Goal: Transaction & Acquisition: Purchase product/service

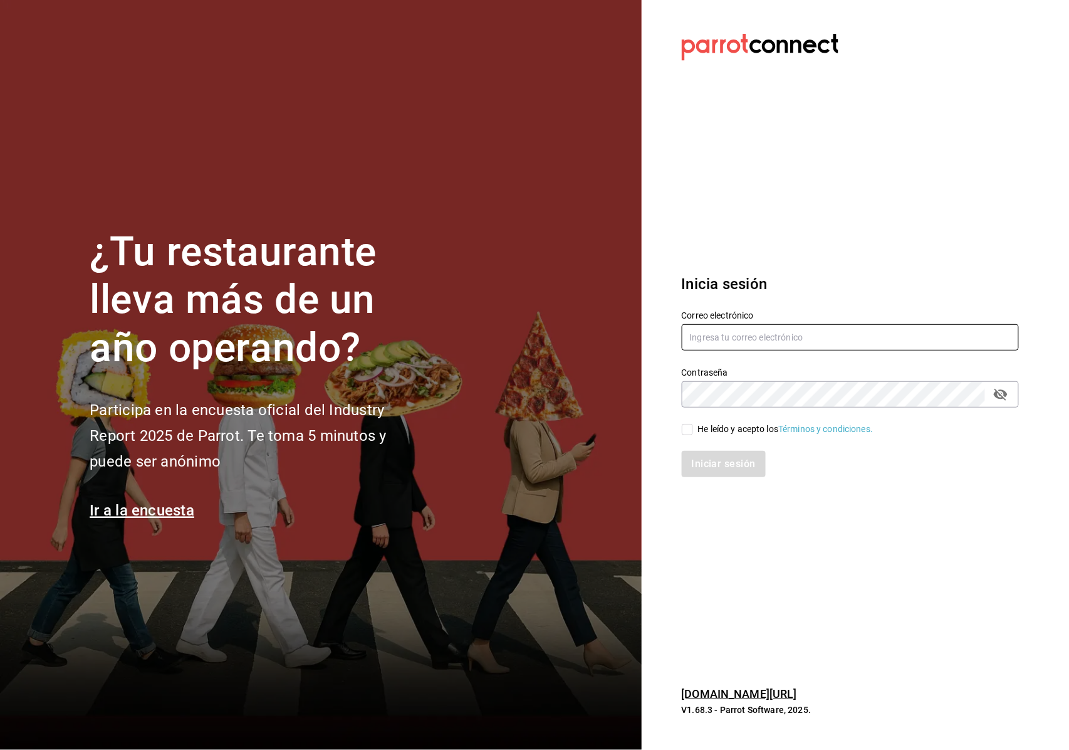
click at [702, 332] on input "text" at bounding box center [850, 337] width 337 height 26
type input "m.gabrielalopez093@gmail.com"
click at [692, 436] on div "Iniciar sesión" at bounding box center [843, 456] width 352 height 41
click at [694, 441] on div "Iniciar sesión" at bounding box center [843, 456] width 352 height 41
click at [692, 432] on input "He leído y acepto los Términos y condiciones." at bounding box center [687, 429] width 11 height 11
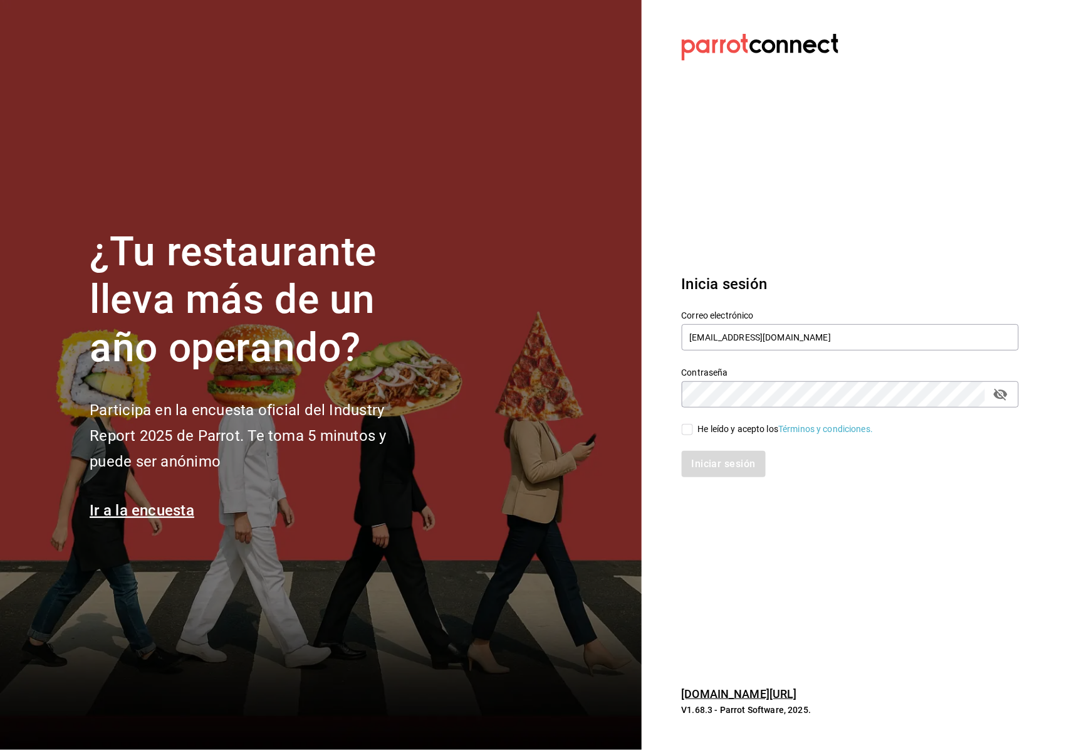
checkbox input "true"
click at [718, 472] on button "Iniciar sesión" at bounding box center [724, 464] width 85 height 26
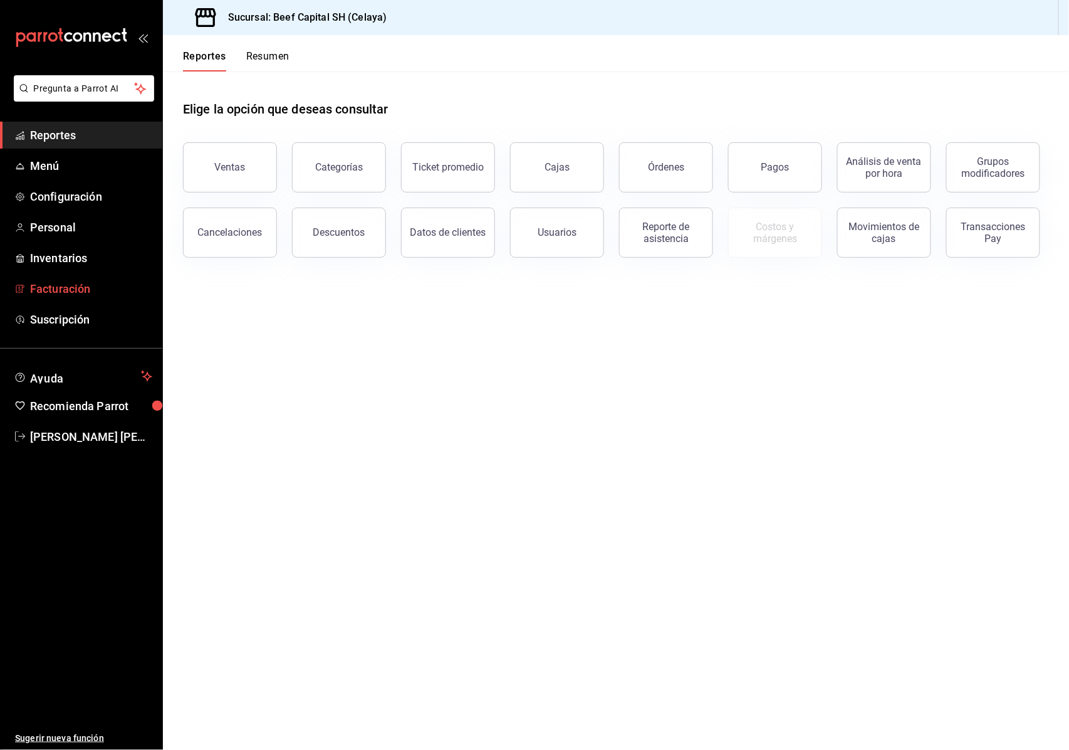
click at [93, 286] on span "Facturación" at bounding box center [91, 288] width 122 height 17
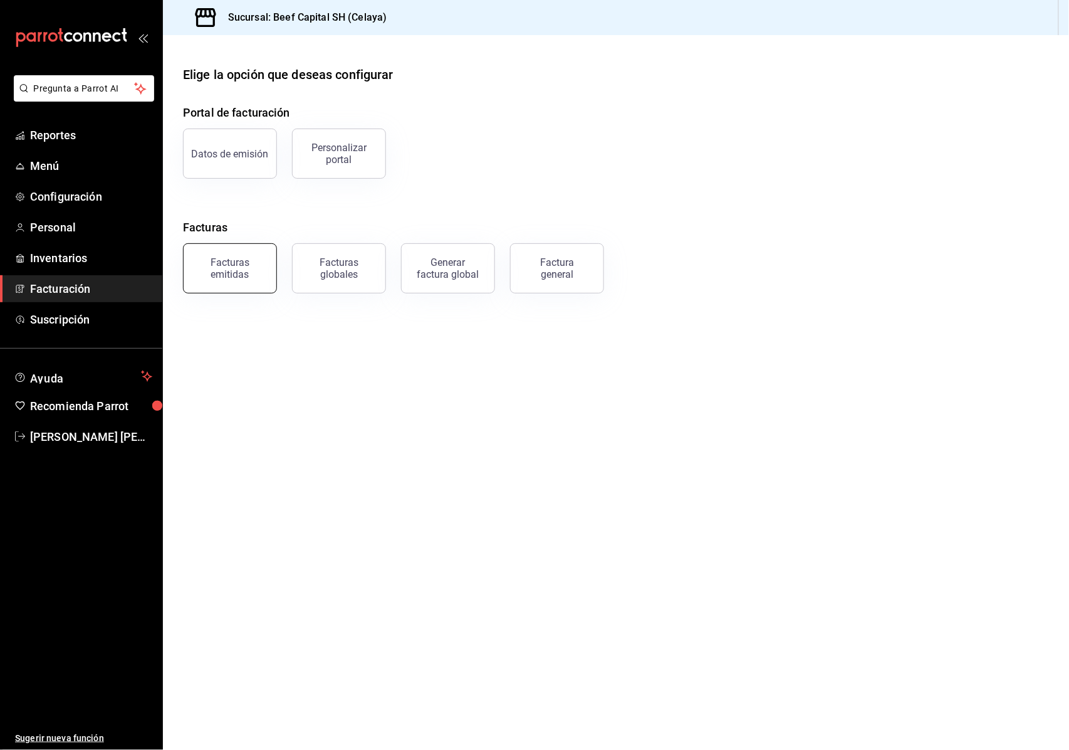
click at [237, 282] on button "Facturas emitidas" at bounding box center [230, 268] width 94 height 50
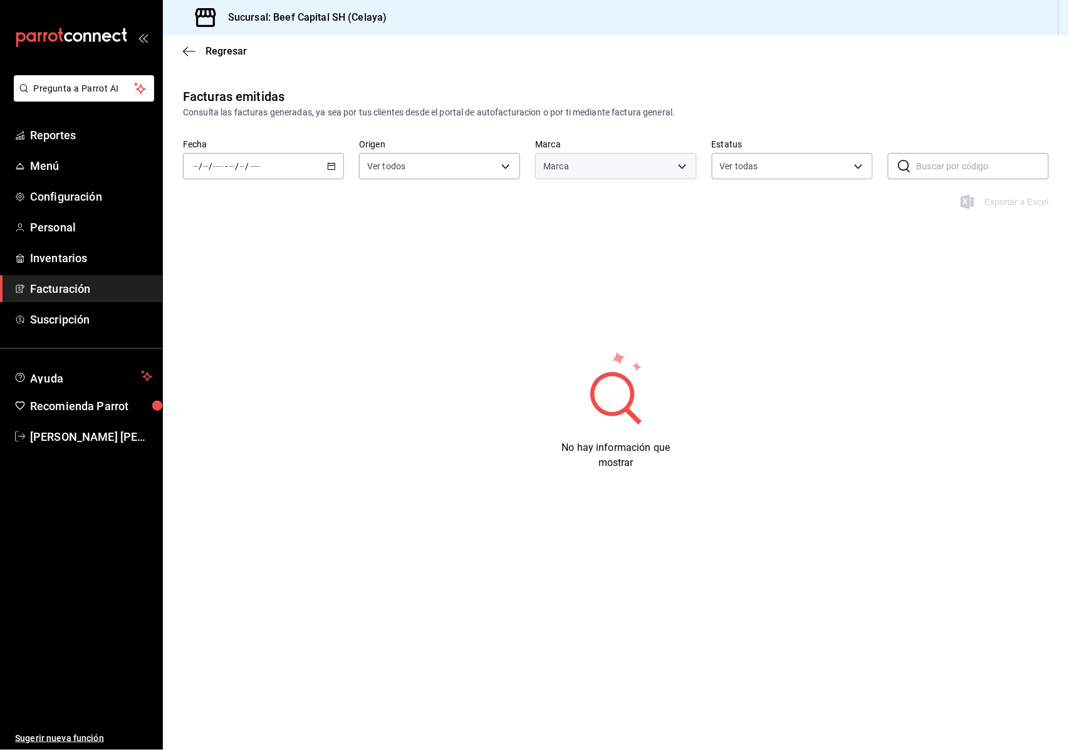
type input "e3bbe20f-edfc-40c7-bd32-db162cca2159"
click at [333, 164] on icon "button" at bounding box center [331, 166] width 9 height 9
click at [251, 341] on span "Rango de fechas" at bounding box center [242, 344] width 97 height 13
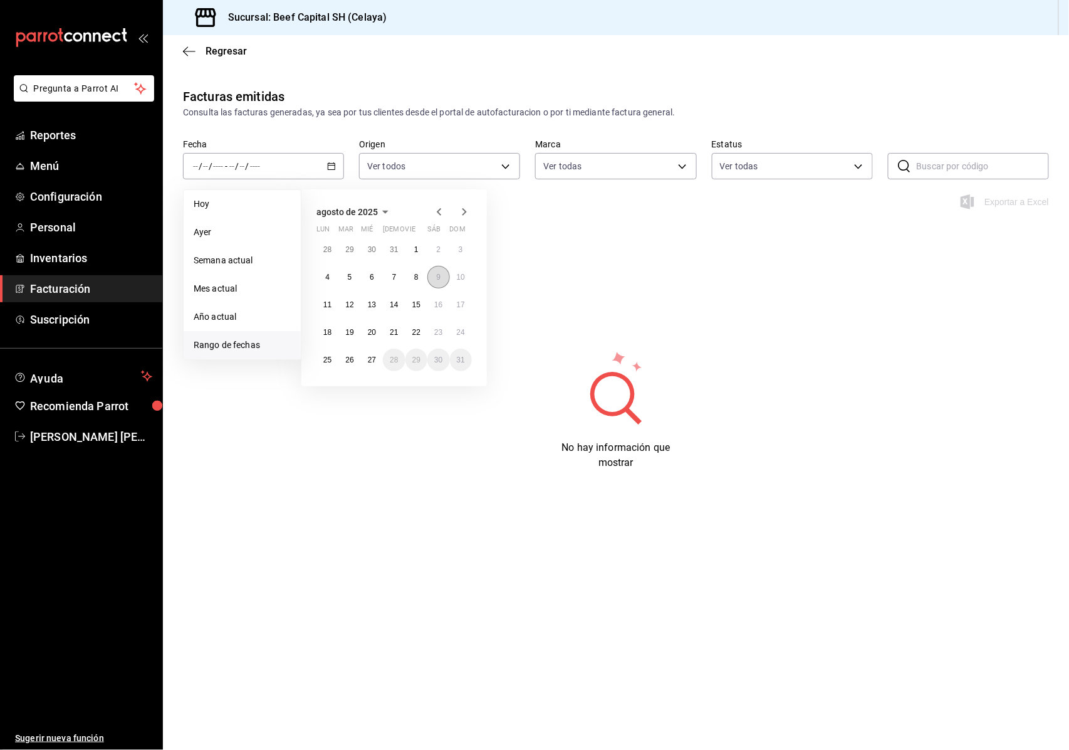
click at [435, 281] on button "9" at bounding box center [438, 277] width 22 height 23
click at [421, 337] on button "22" at bounding box center [416, 332] width 22 height 23
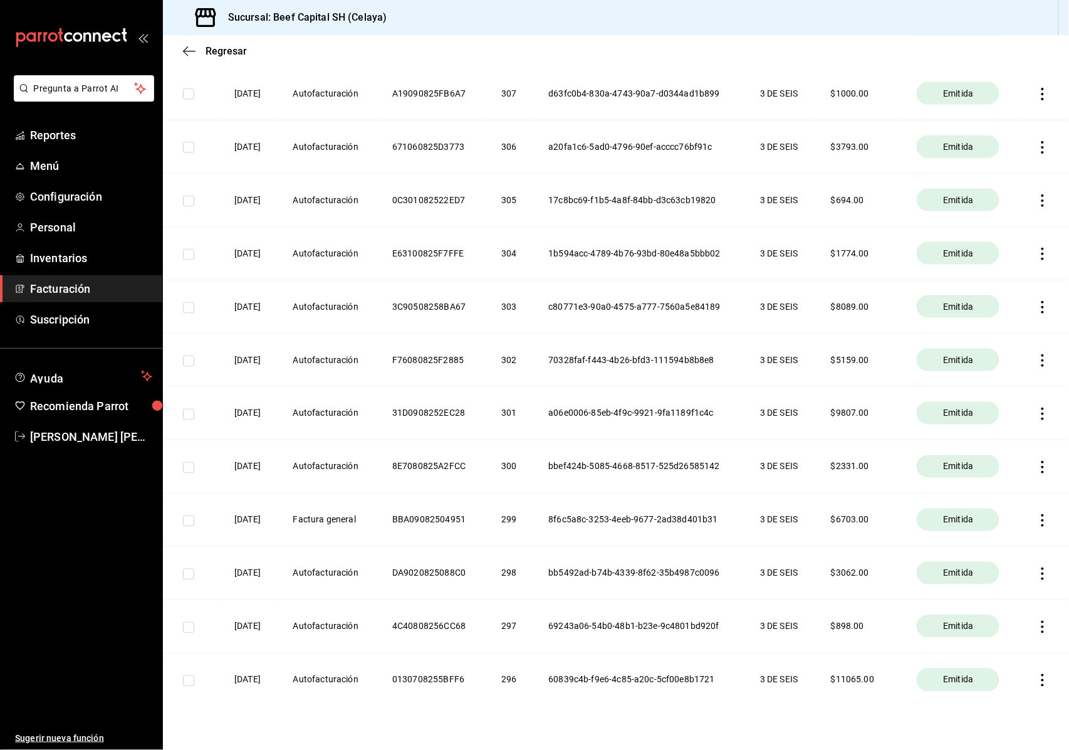
scroll to position [3723, 0]
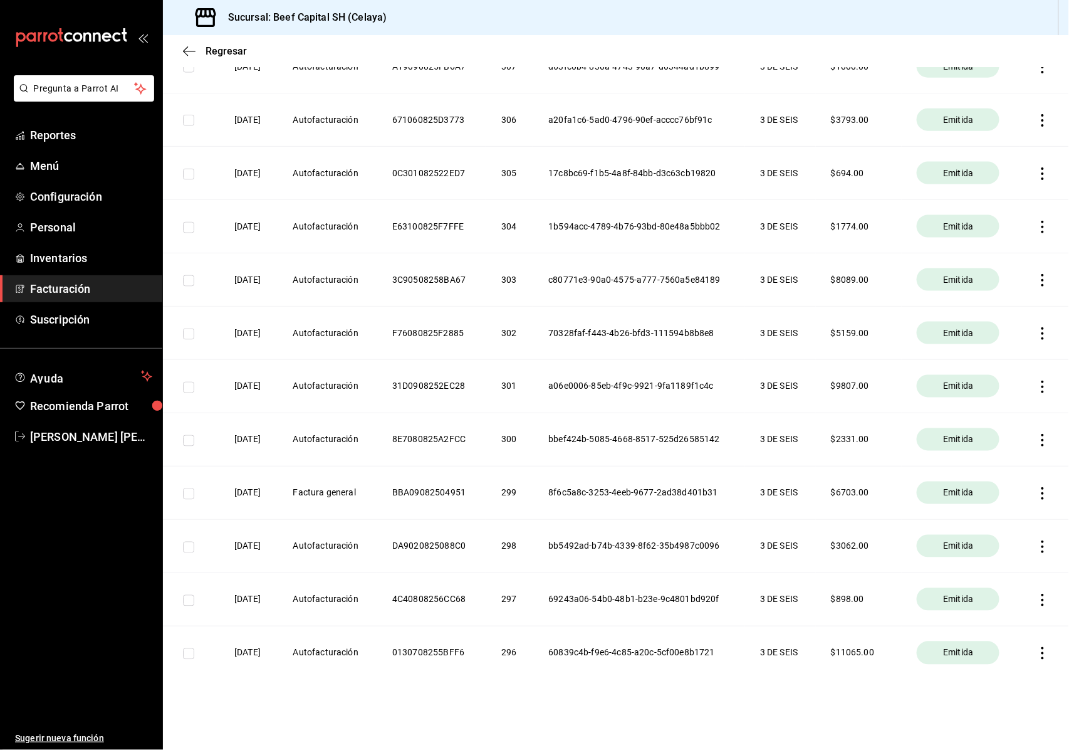
click at [1042, 493] on icon "button" at bounding box center [1043, 493] width 3 height 13
click at [996, 460] on div "Descargar PDF" at bounding box center [991, 462] width 60 height 10
click at [1037, 496] on icon "button" at bounding box center [1043, 493] width 13 height 13
click at [1004, 492] on div "Descargar XML" at bounding box center [991, 494] width 61 height 10
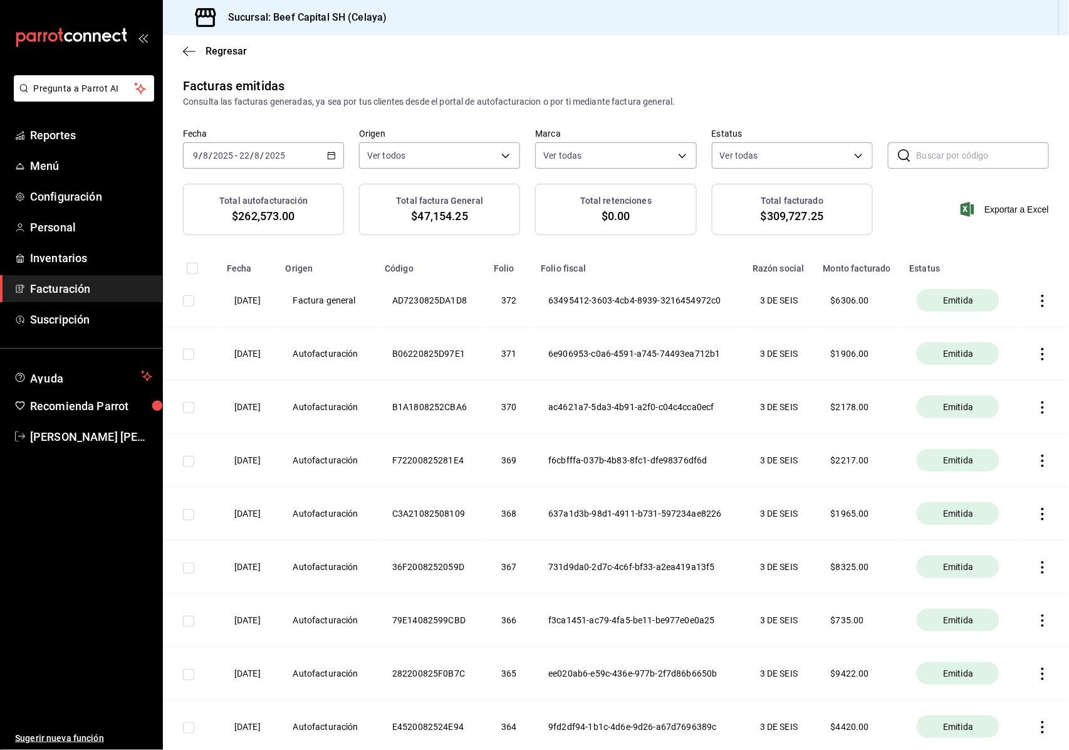
scroll to position [0, 0]
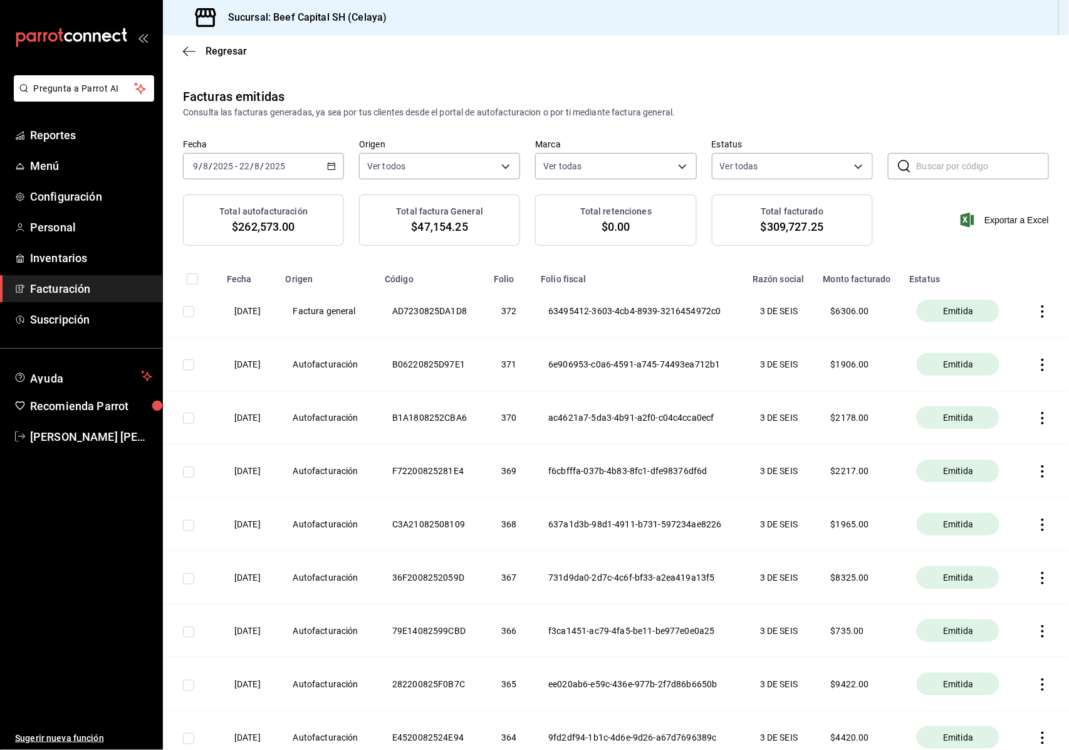
click at [330, 160] on div "[DATE] [DATE] - [DATE] [DATE]" at bounding box center [263, 166] width 161 height 26
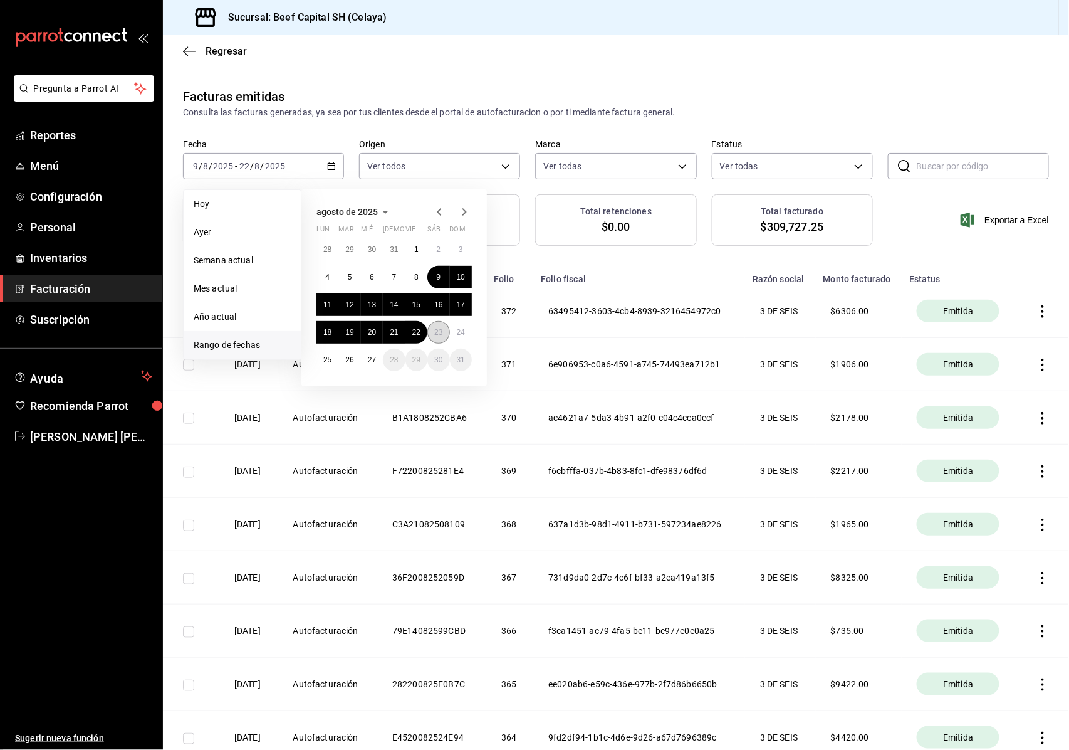
click at [434, 332] on abbr "23" at bounding box center [438, 332] width 8 height 9
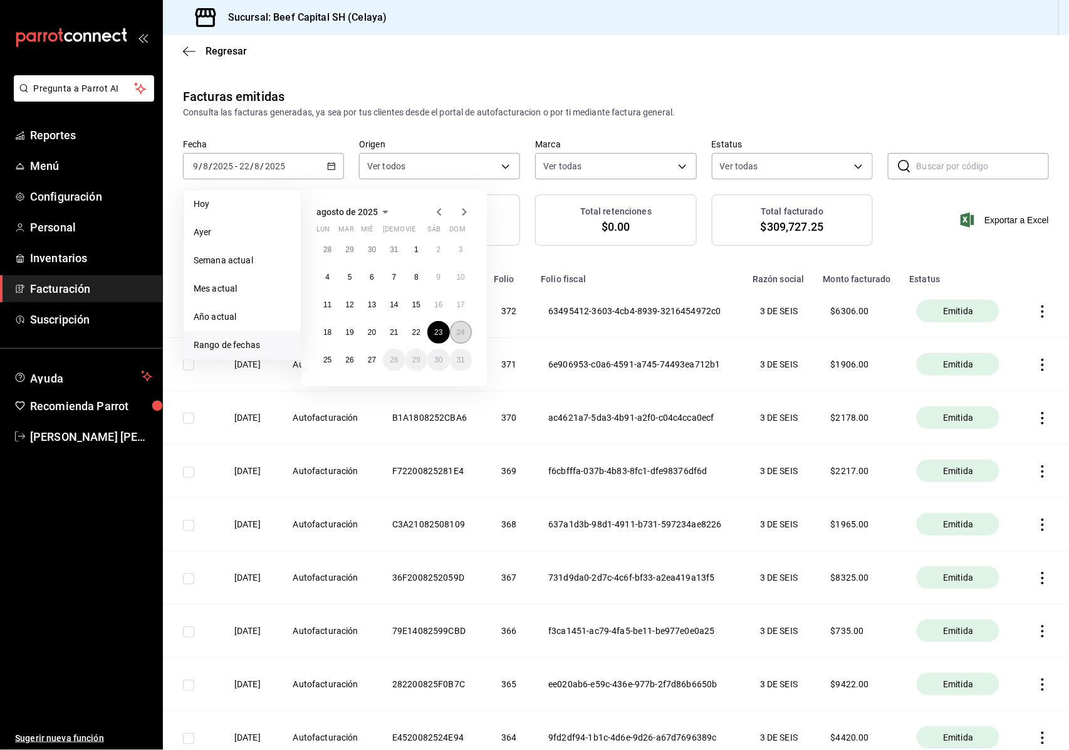
click at [459, 332] on abbr "24" at bounding box center [461, 332] width 8 height 9
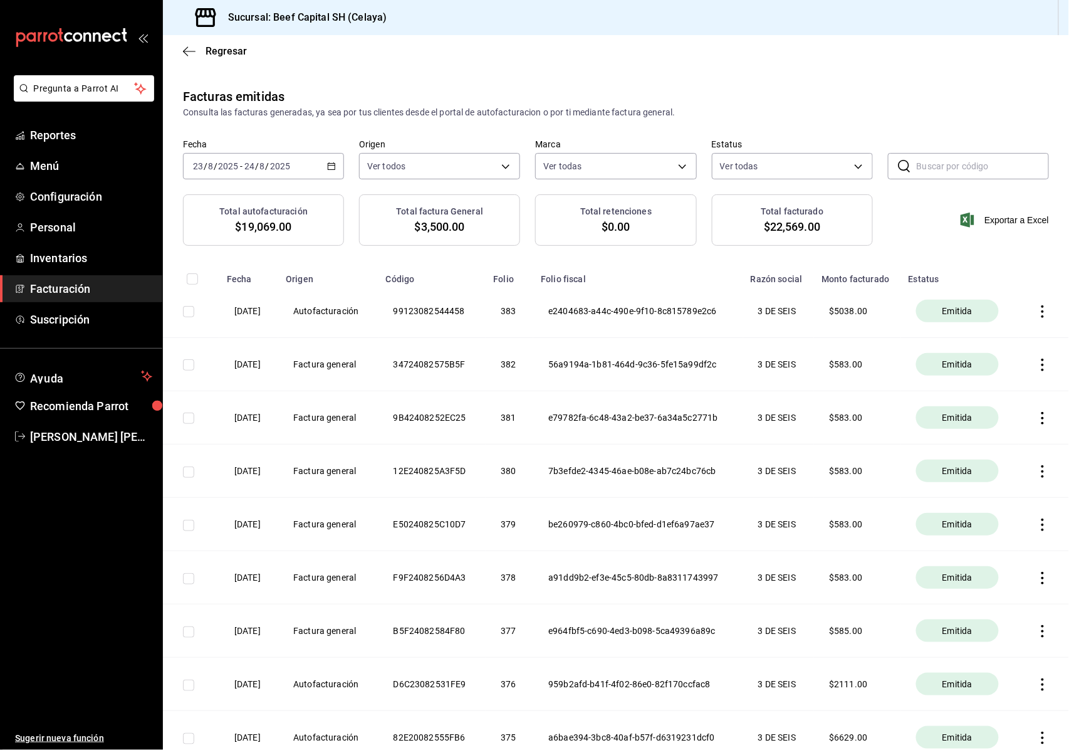
click at [333, 169] on div "[DATE] [DATE] - [DATE] [DATE]" at bounding box center [263, 166] width 161 height 26
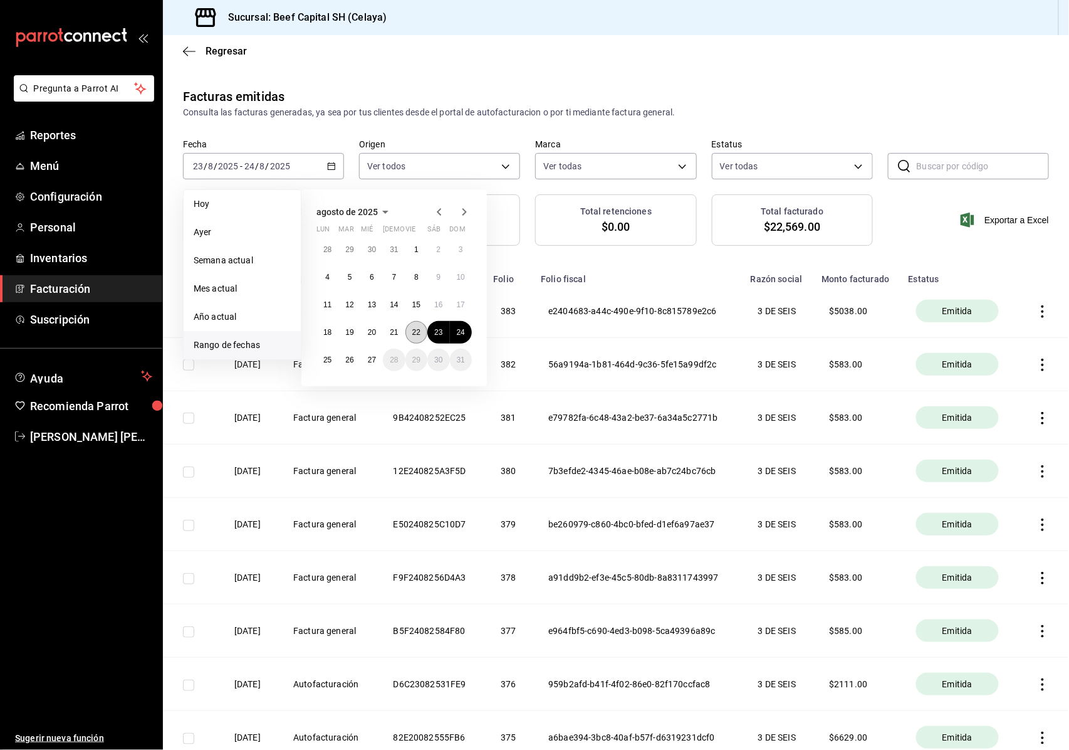
click at [412, 332] on abbr "22" at bounding box center [416, 332] width 8 height 9
click at [341, 362] on button "26" at bounding box center [349, 359] width 22 height 23
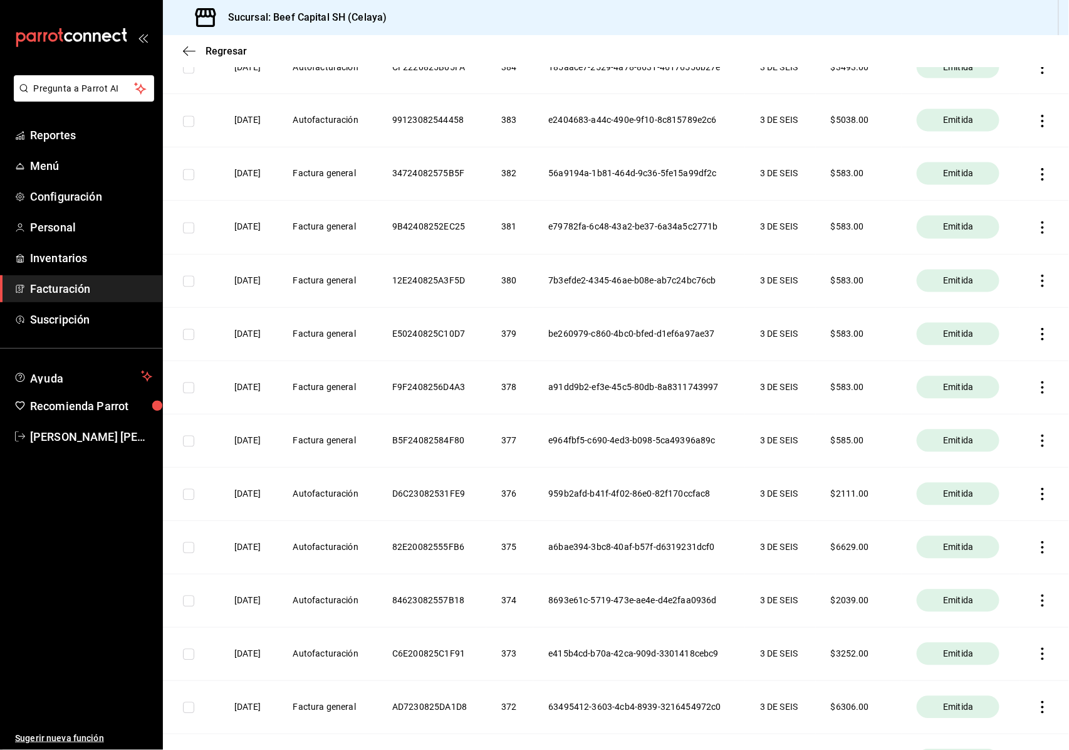
scroll to position [714, 0]
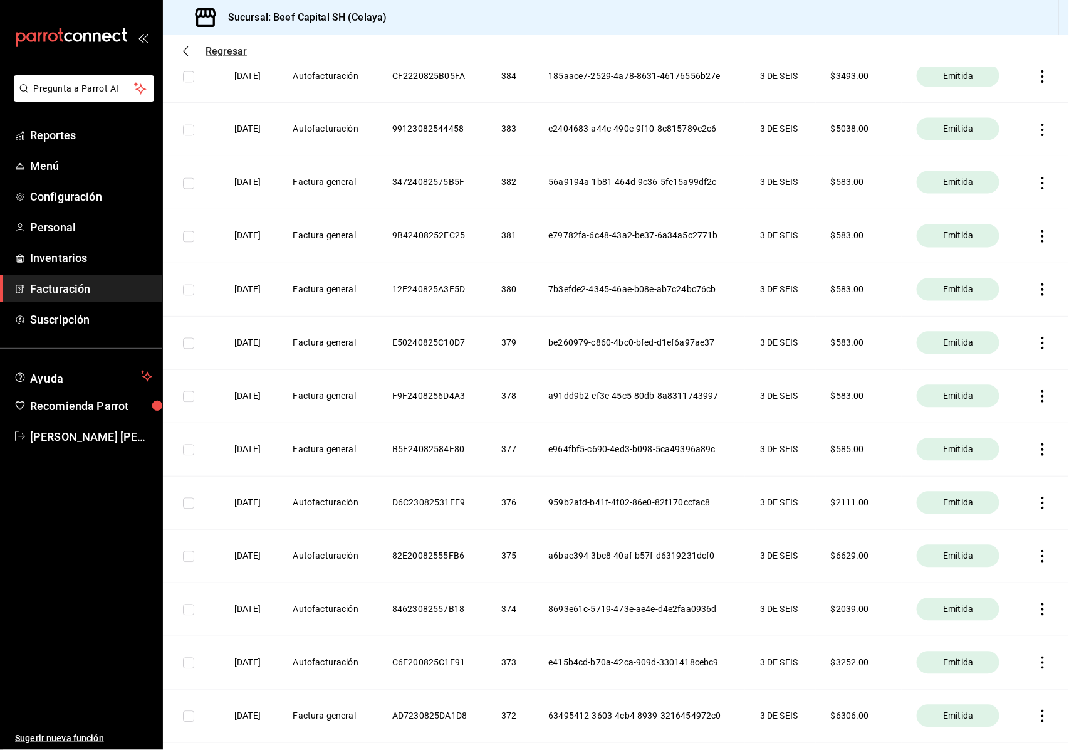
click at [194, 51] on icon "button" at bounding box center [189, 51] width 13 height 1
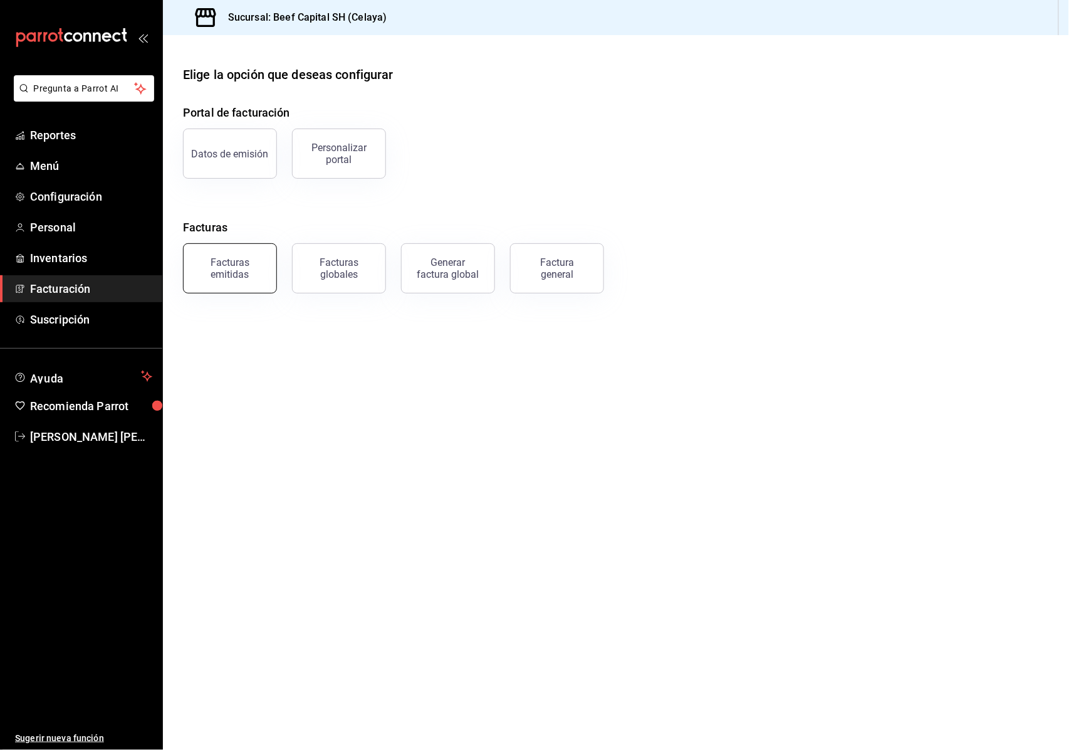
click at [254, 272] on div "Facturas emitidas" at bounding box center [230, 268] width 78 height 24
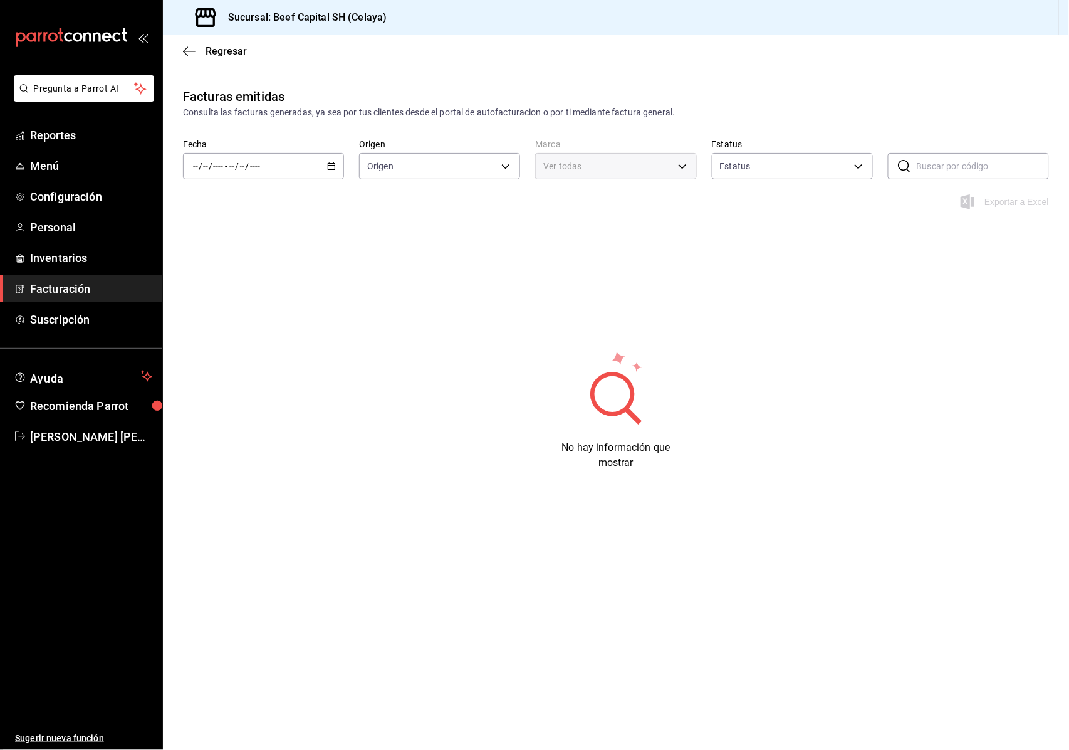
type input "ORDER_INVOICE,GENERAL_INVOICE"
type input "ACTIVE,PENDING_CANCELLATION,CANCELLED,PRE_CANCELLED"
type input "e3bbe20f-edfc-40c7-bd32-db162cca2159"
click at [329, 163] on \(Stroke\) "button" at bounding box center [332, 166] width 8 height 7
click at [251, 347] on span "Rango de fechas" at bounding box center [242, 344] width 97 height 13
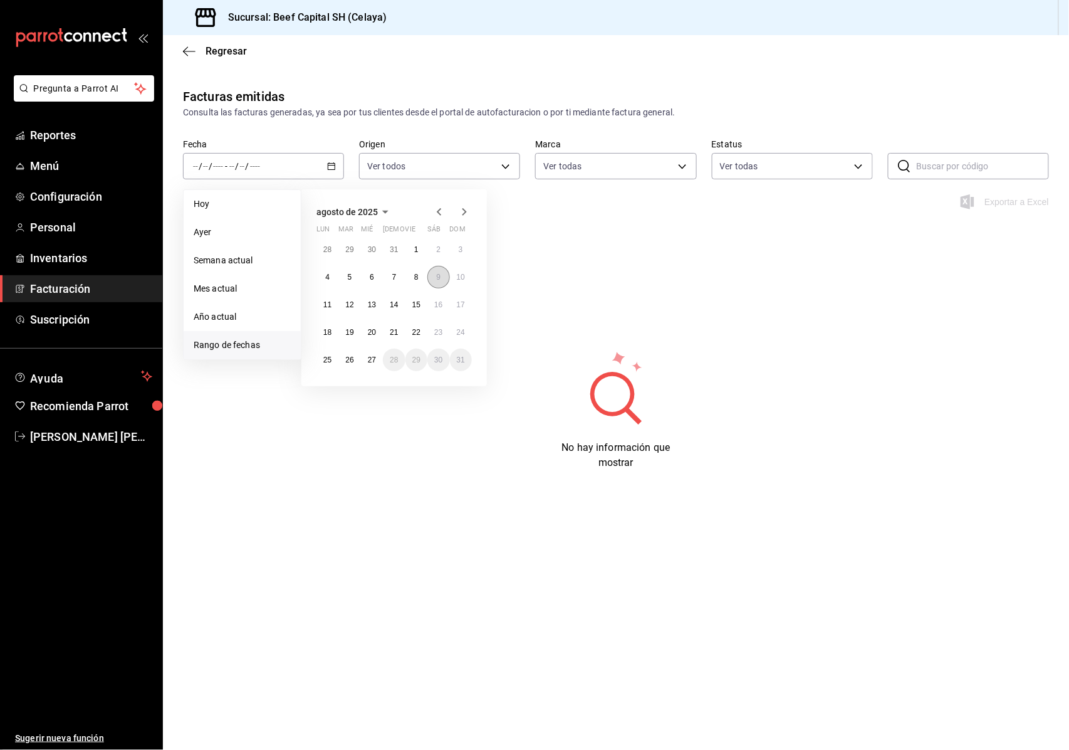
click at [439, 276] on abbr "9" at bounding box center [438, 277] width 4 height 9
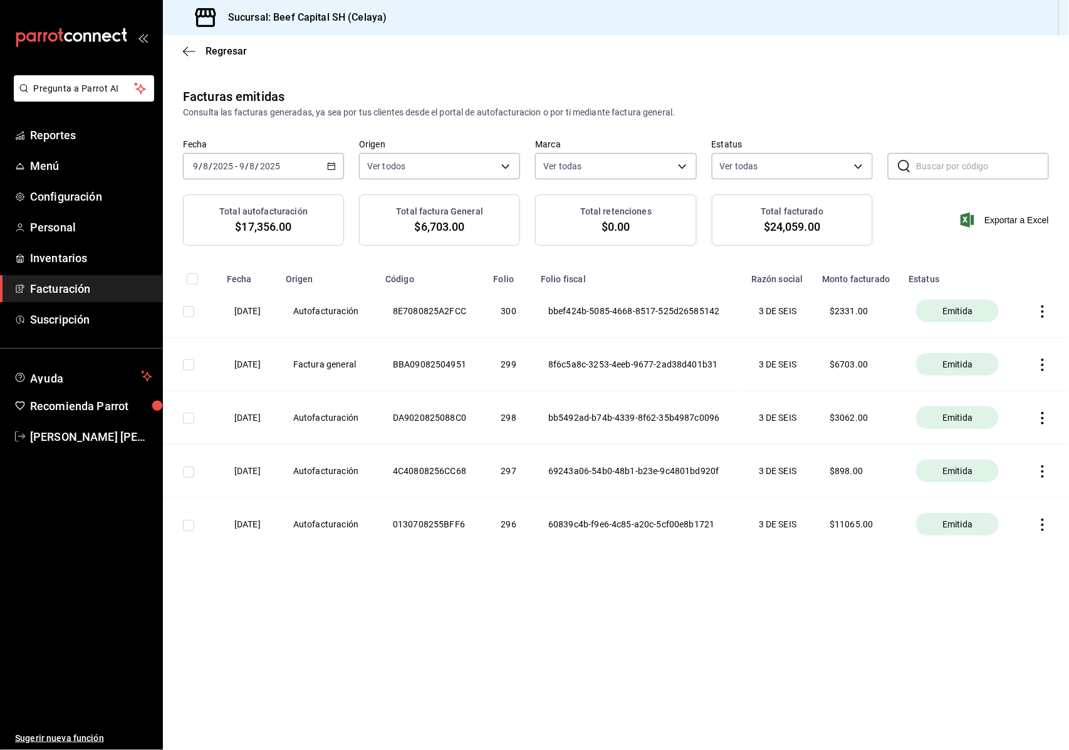
click at [1038, 363] on icon "button" at bounding box center [1043, 364] width 13 height 13
click at [1005, 362] on div "Descargar XML" at bounding box center [1004, 367] width 61 height 10
click at [1039, 363] on icon "button" at bounding box center [1043, 364] width 13 height 13
click at [978, 369] on div "Descargar XML" at bounding box center [1004, 367] width 61 height 10
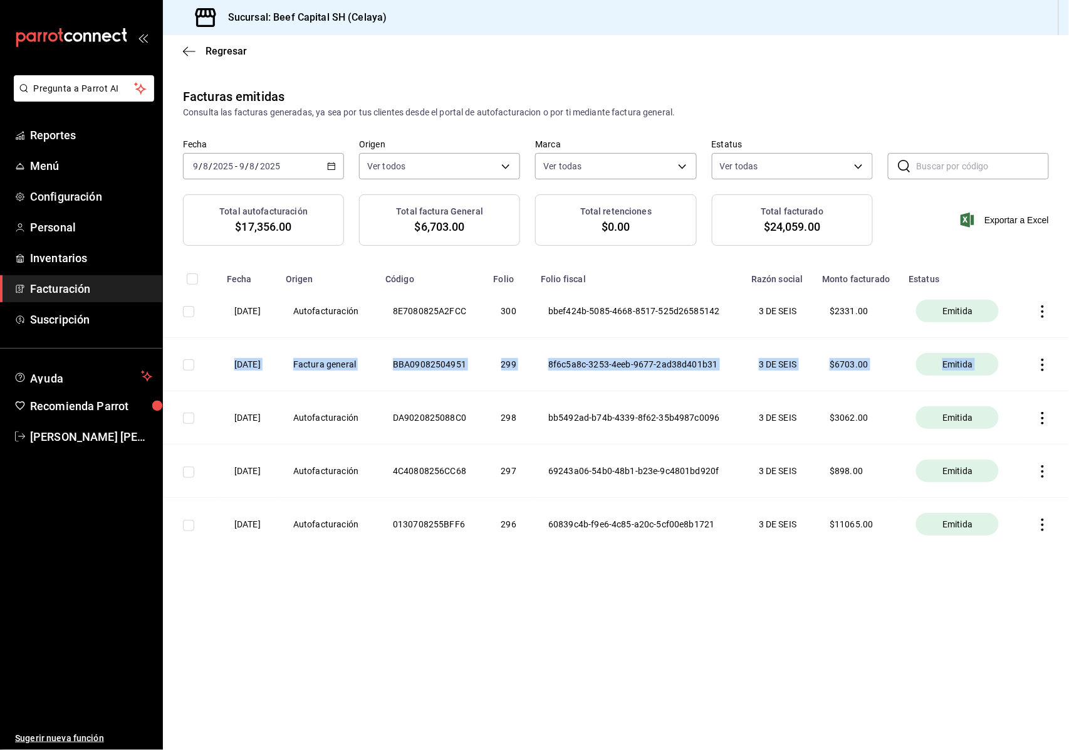
drag, startPoint x: 1033, startPoint y: 347, endPoint x: 953, endPoint y: 357, distance: 80.9
click at [1048, 341] on tbody "[DATE] Autofacturación 8E7080825A2FCC 300 bbef424b-5085-4668-8517-525d26585142 …" at bounding box center [616, 418] width 906 height 266
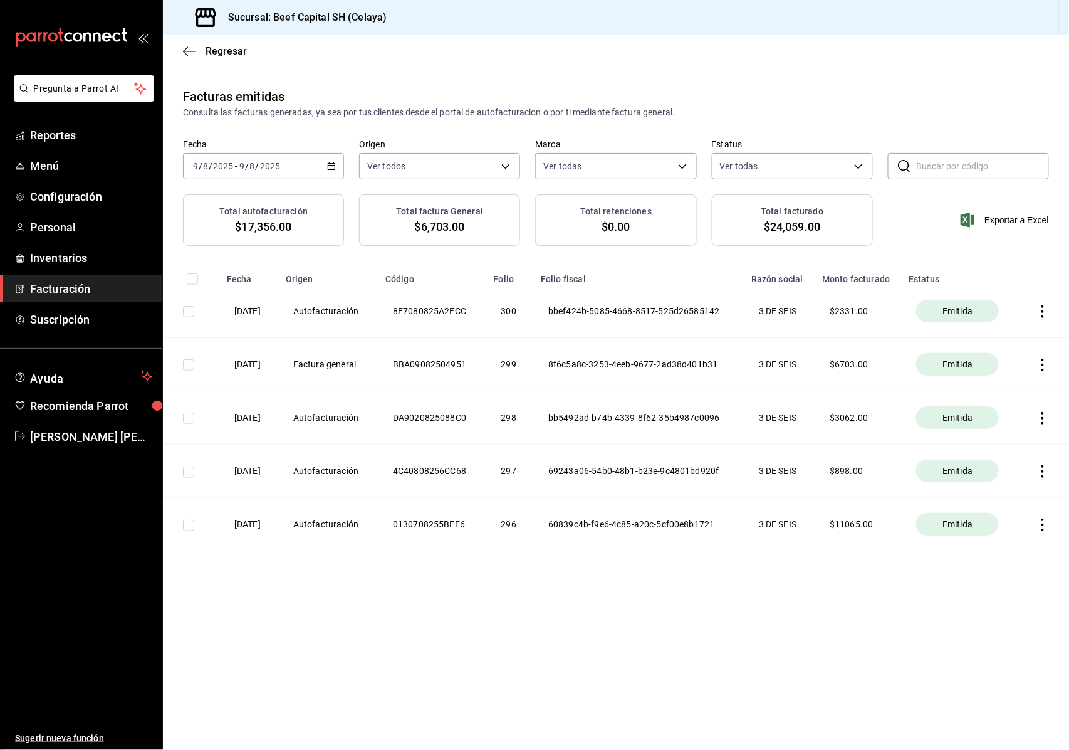
click at [1051, 324] on th at bounding box center [1045, 311] width 50 height 53
click at [1058, 321] on th at bounding box center [1045, 311] width 50 height 53
click at [1041, 320] on th at bounding box center [1045, 311] width 50 height 53
click at [187, 364] on input "checkbox" at bounding box center [188, 364] width 11 height 11
checkbox input "true"
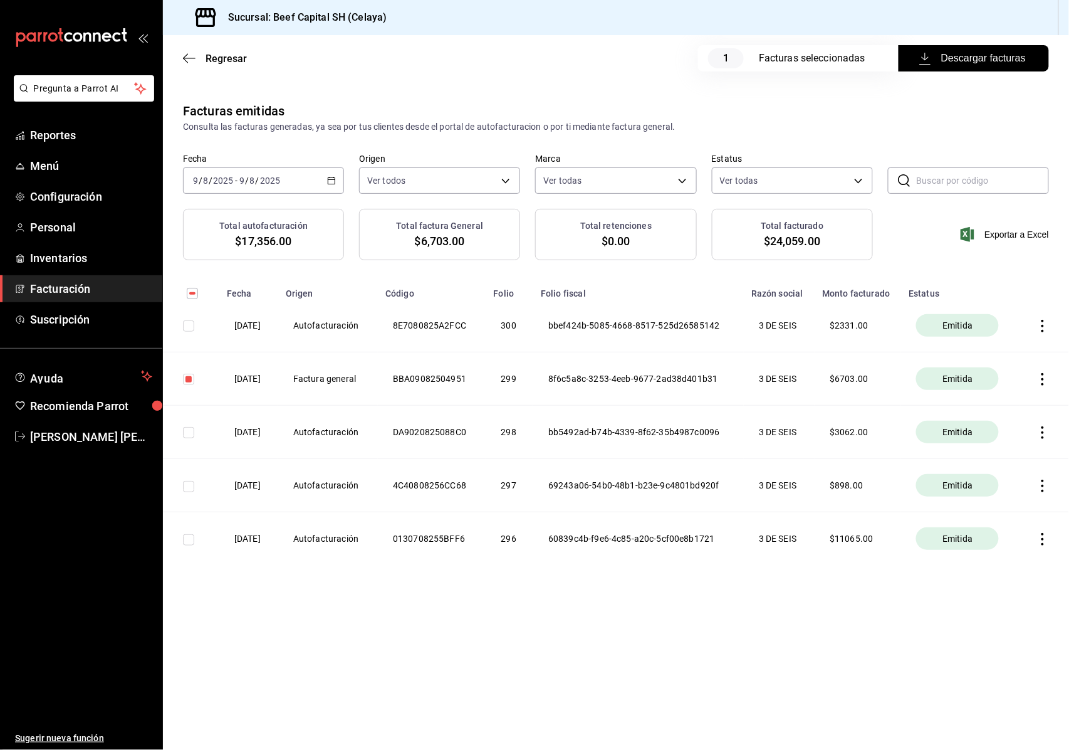
click at [929, 56] on icon "button" at bounding box center [925, 59] width 12 height 12
click at [186, 60] on icon "button" at bounding box center [189, 58] width 13 height 11
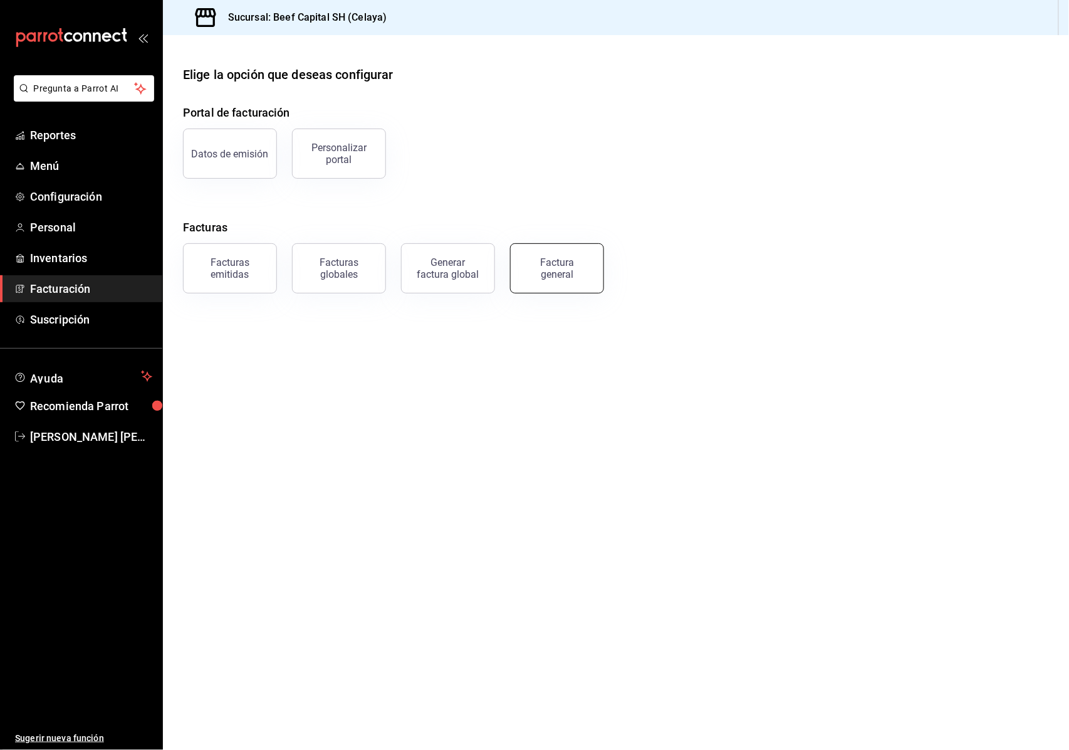
click at [555, 269] on div "Factura general" at bounding box center [557, 268] width 63 height 24
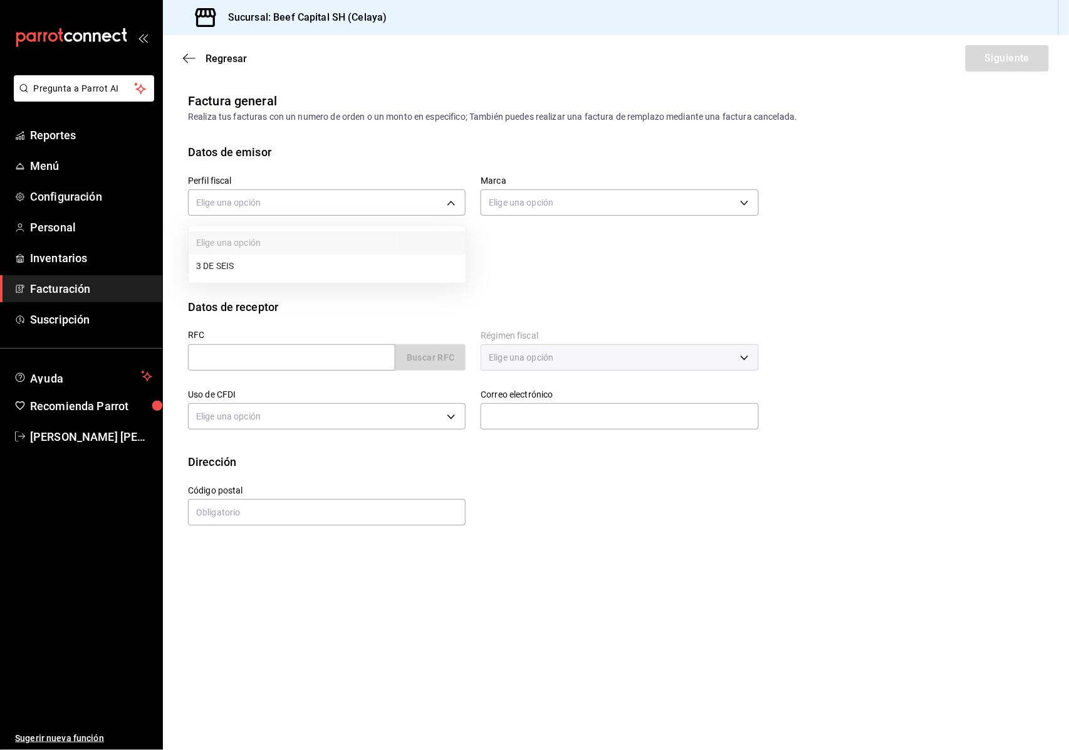
click at [446, 202] on body "Pregunta a Parrot AI Reportes Menú Configuración Personal Inventarios Facturaci…" at bounding box center [534, 375] width 1069 height 750
click at [409, 271] on li "3 DE SEIS" at bounding box center [327, 265] width 277 height 23
type input "6daeb321-97cf-4052-8288-c01cdf1e5db9"
type input "e3bbe20f-edfc-40c7-bd32-db162cca2159"
click at [370, 362] on input "text" at bounding box center [291, 357] width 207 height 26
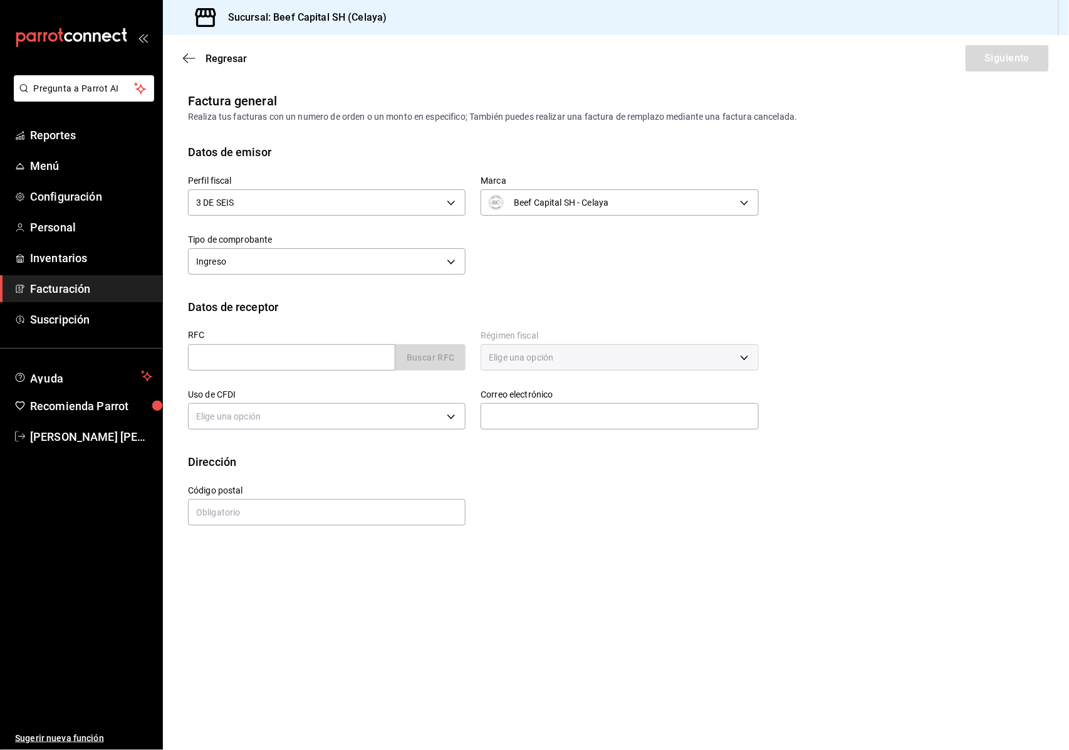
drag, startPoint x: 356, startPoint y: 359, endPoint x: 293, endPoint y: 342, distance: 64.9
click at [293, 342] on div "RFC Buscar RFC" at bounding box center [327, 350] width 278 height 40
paste input "RED SMS PRO"
type input "RED SMS PRO"
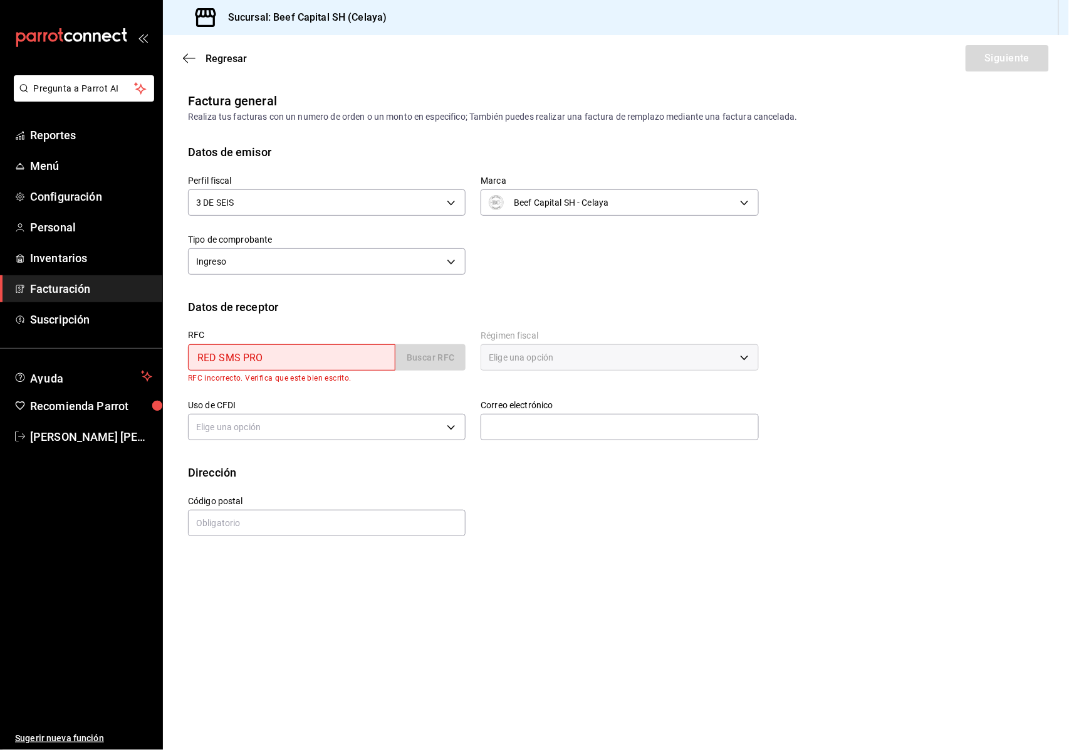
drag, startPoint x: 281, startPoint y: 361, endPoint x: 149, endPoint y: 340, distance: 133.9
click at [149, 340] on div "Pregunta a Parrot AI Reportes Menú Configuración Personal Inventarios Facturaci…" at bounding box center [534, 375] width 1069 height 750
paste input "RSP140422RY6"
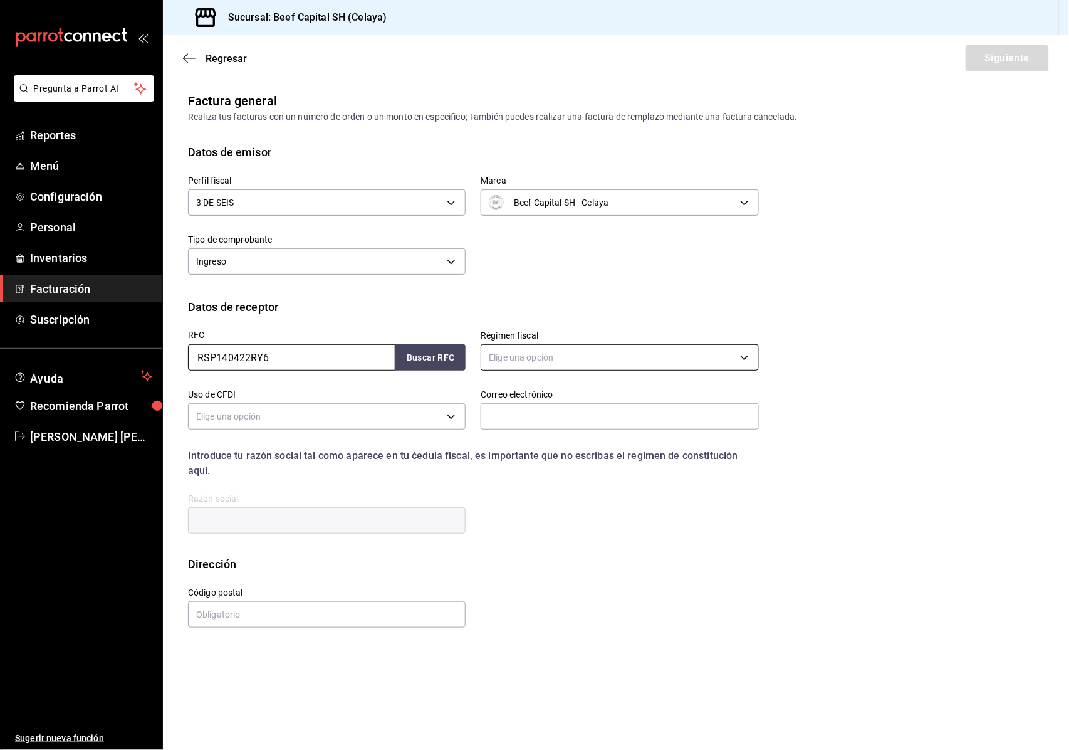
type input "RSP140422RY6"
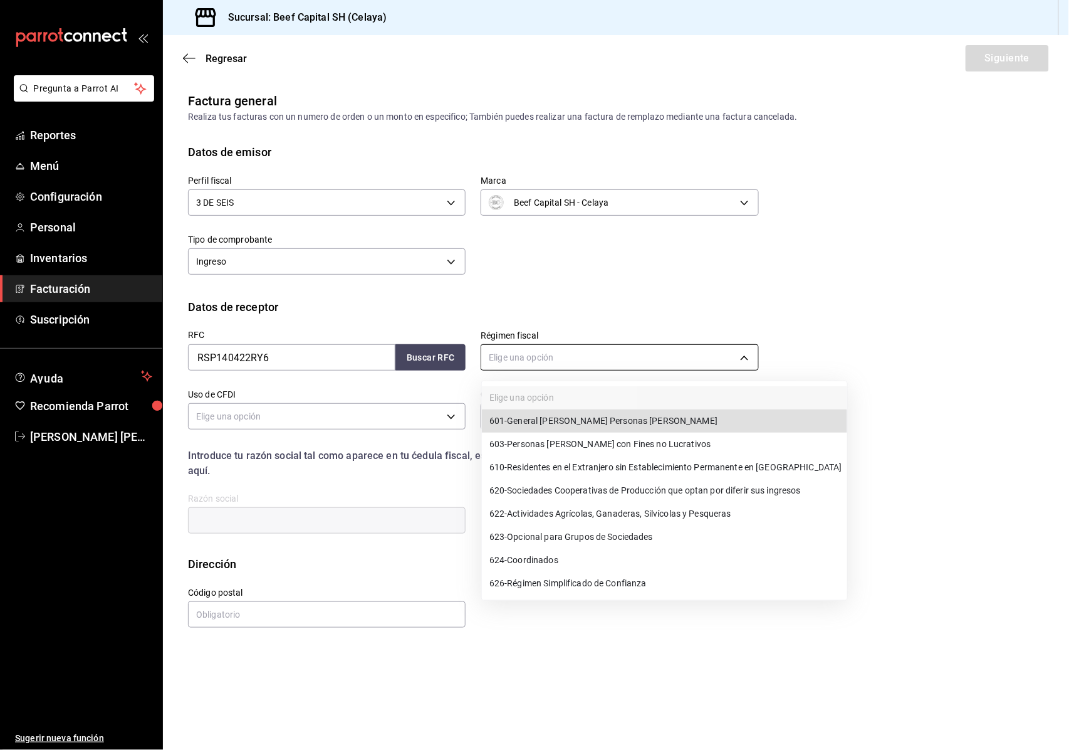
click at [743, 354] on body "Pregunta a Parrot AI Reportes Menú Configuración Personal Inventarios Facturaci…" at bounding box center [534, 375] width 1069 height 750
click at [661, 424] on li "601 - General [PERSON_NAME] Personas [PERSON_NAME]" at bounding box center [664, 420] width 365 height 23
type input "601"
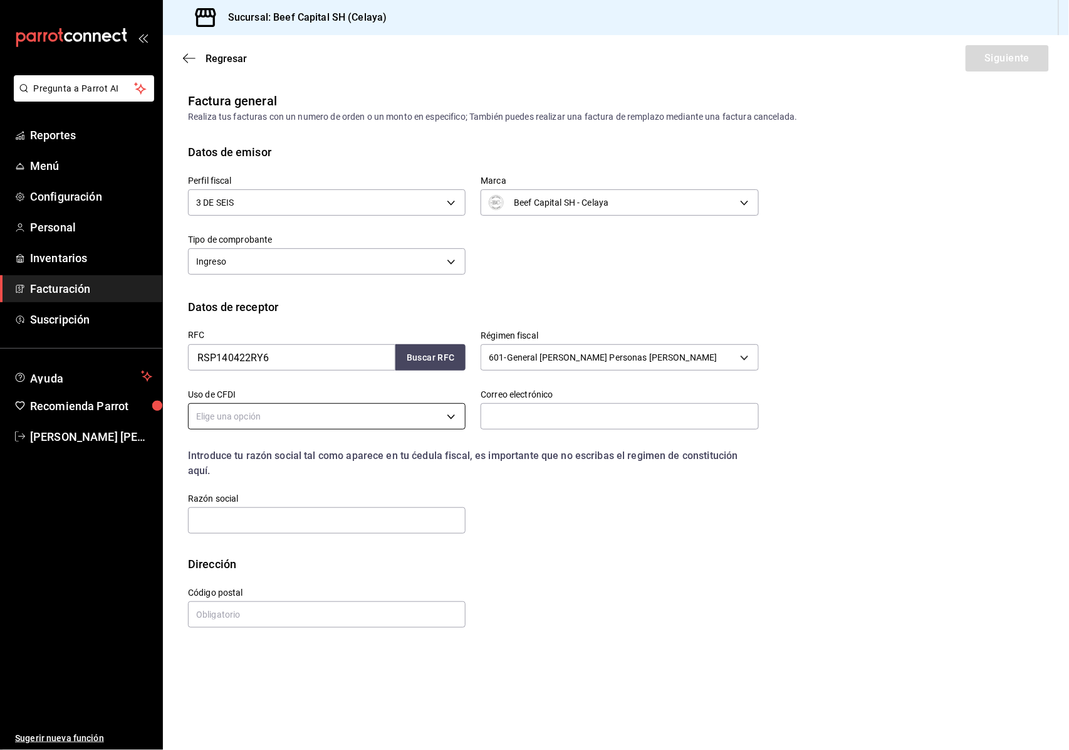
click at [457, 411] on body "Pregunta a Parrot AI Reportes Menú Configuración Personal Inventarios Facturaci…" at bounding box center [534, 375] width 1069 height 750
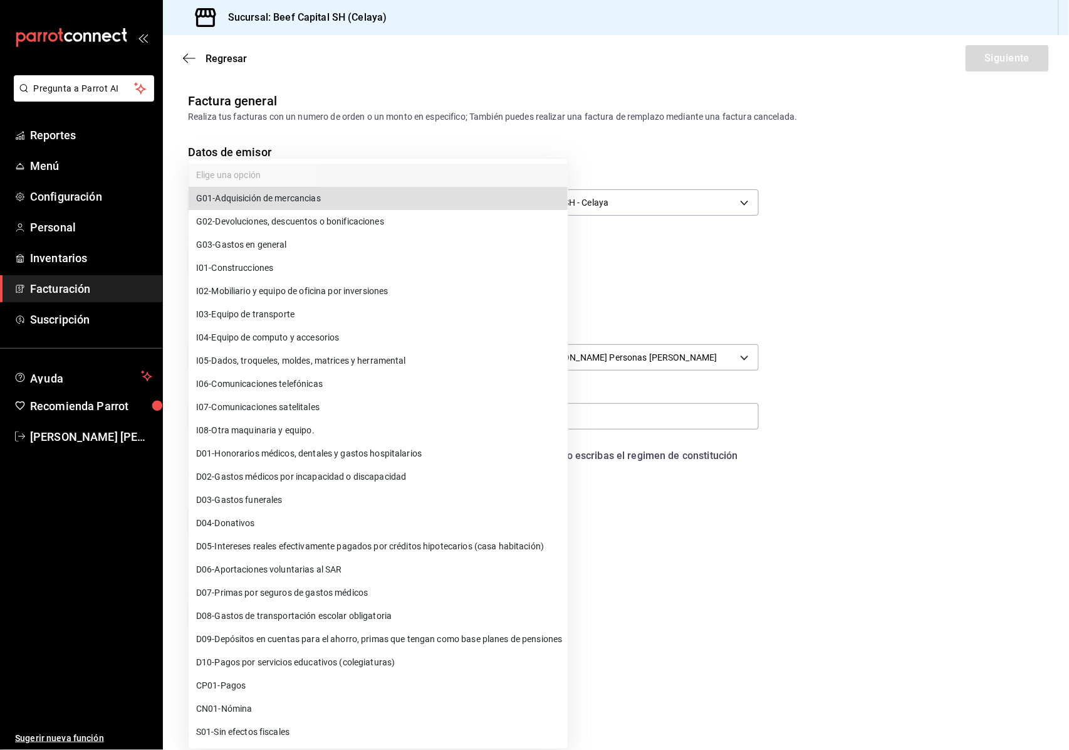
click at [311, 244] on li "G03 - Gastos en general" at bounding box center [378, 244] width 379 height 23
type input "G03"
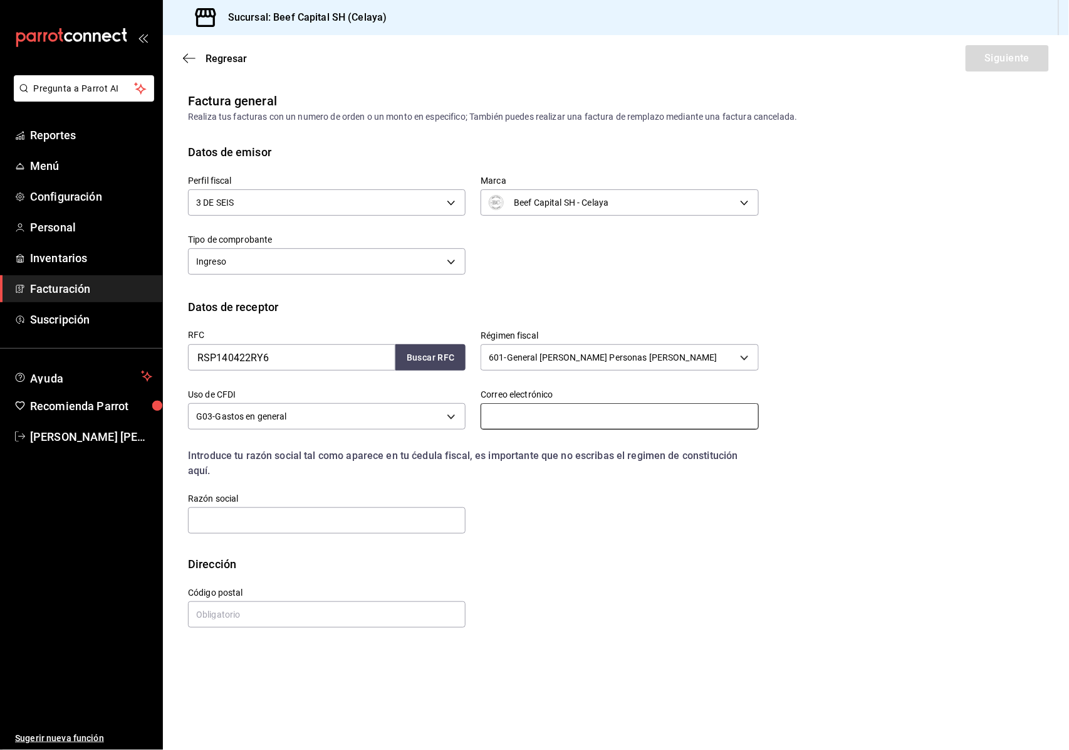
click at [574, 419] on input "text" at bounding box center [620, 416] width 278 height 26
paste input "[EMAIL_ADDRESS][DOMAIN_NAME]"
type input "[EMAIL_ADDRESS][DOMAIN_NAME]"
click at [204, 515] on input "text" at bounding box center [327, 520] width 278 height 26
type input "RED SMS PRO"
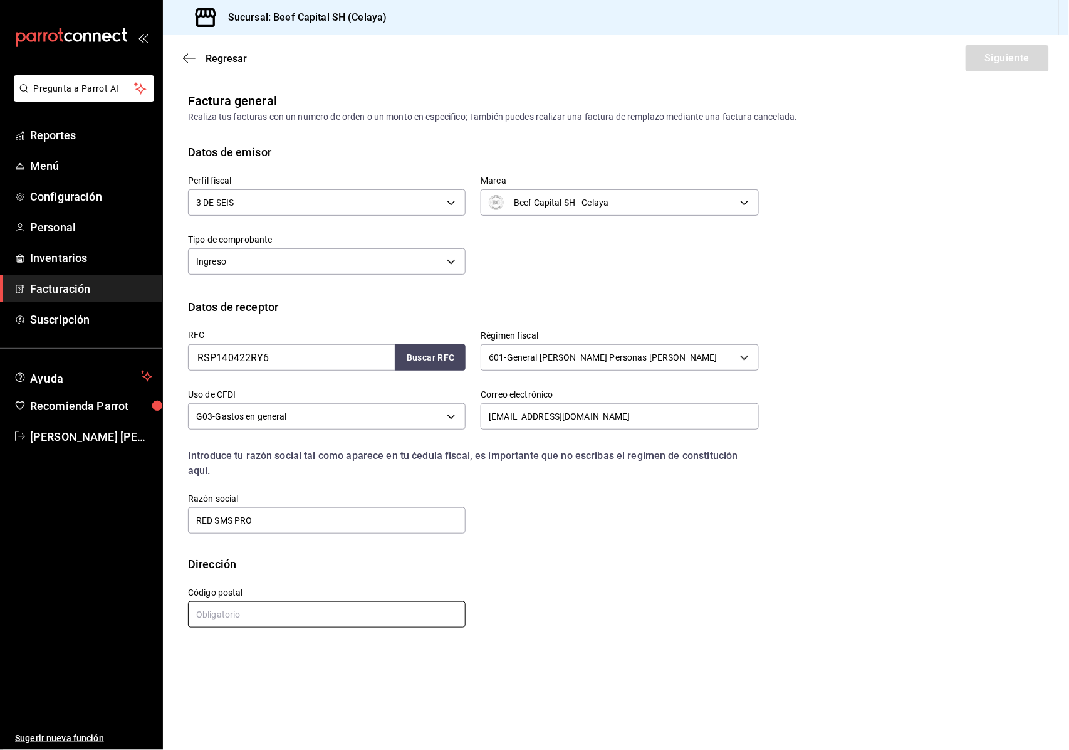
click at [226, 615] on input "text" at bounding box center [327, 614] width 278 height 26
type input "38010"
click at [993, 51] on button "Siguiente" at bounding box center [1007, 58] width 83 height 26
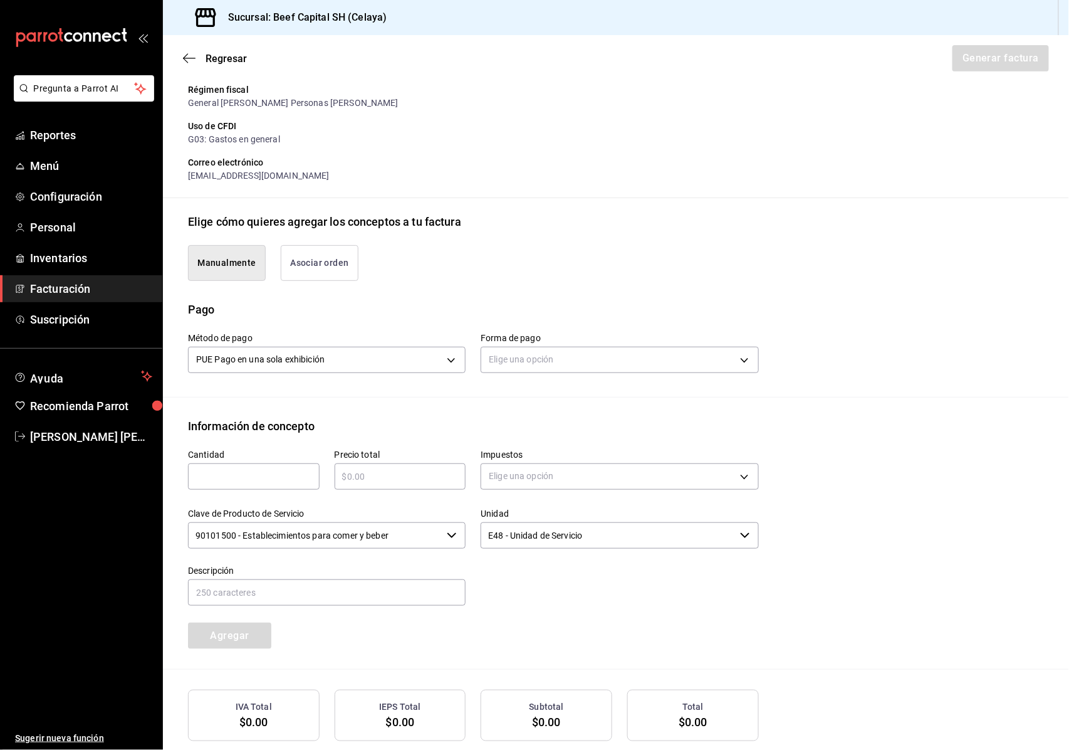
scroll to position [167, 0]
click at [735, 360] on body "Pregunta a Parrot AI Reportes Menú Configuración Personal Inventarios Facturaci…" at bounding box center [534, 375] width 1069 height 750
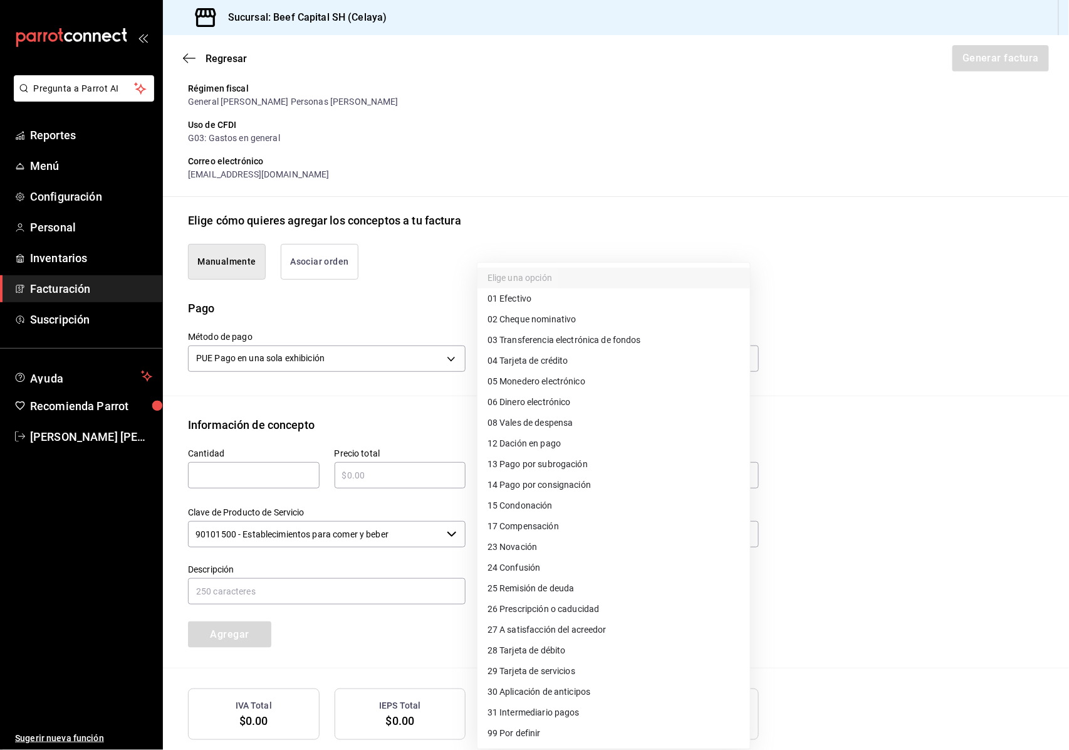
click at [557, 651] on span "28 Tarjeta de débito" at bounding box center [527, 650] width 78 height 13
type input "28"
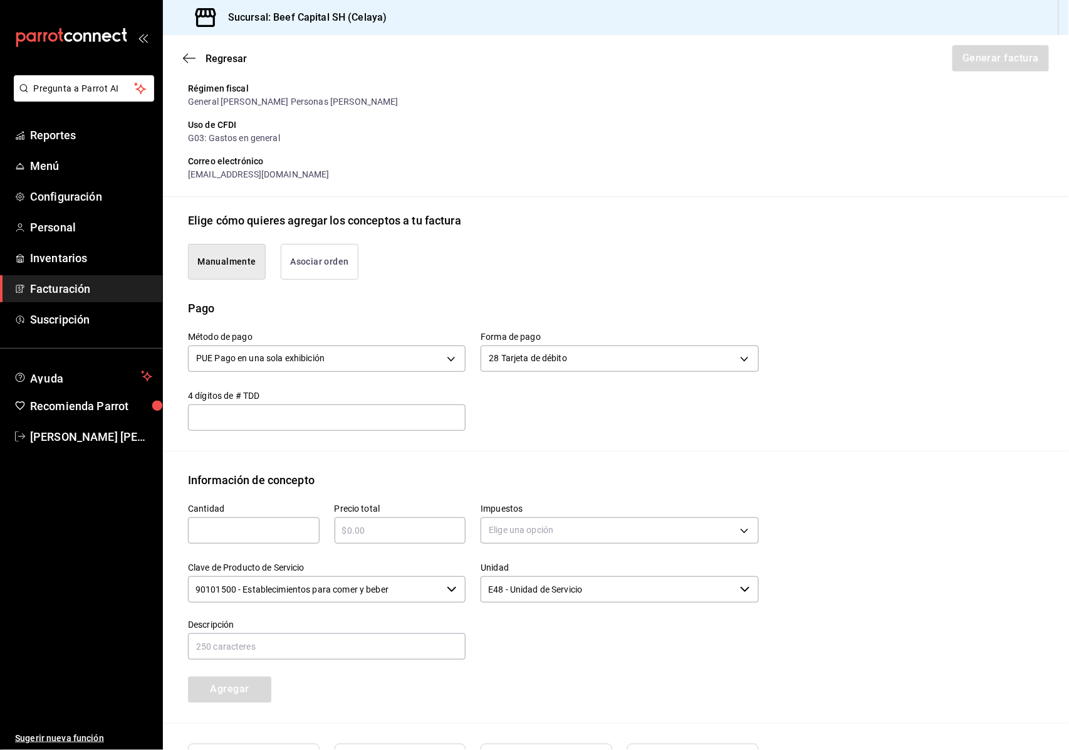
click at [267, 527] on input "text" at bounding box center [254, 530] width 132 height 15
type input "1"
click at [406, 519] on div "​" at bounding box center [401, 530] width 132 height 26
type input "$4694"
click at [720, 521] on body "Pregunta a Parrot AI Reportes Menú Configuración Personal Inventarios Facturaci…" at bounding box center [534, 375] width 1069 height 750
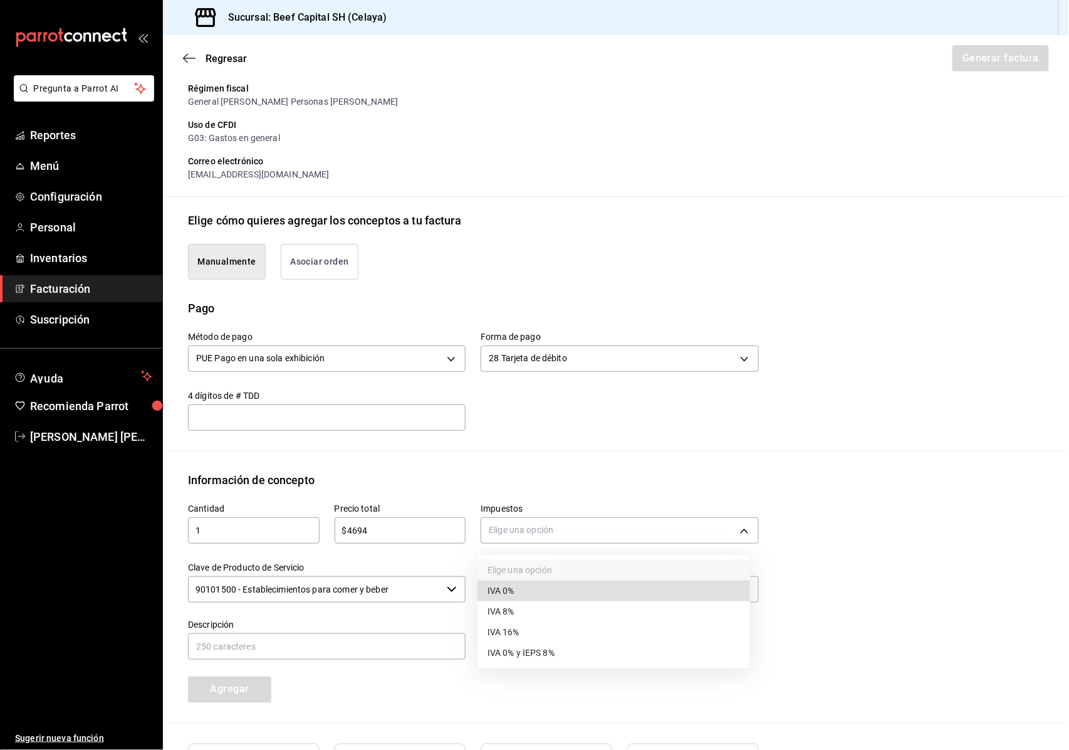
click at [528, 630] on li "IVA 16%" at bounding box center [614, 632] width 273 height 21
type input "IVA_16"
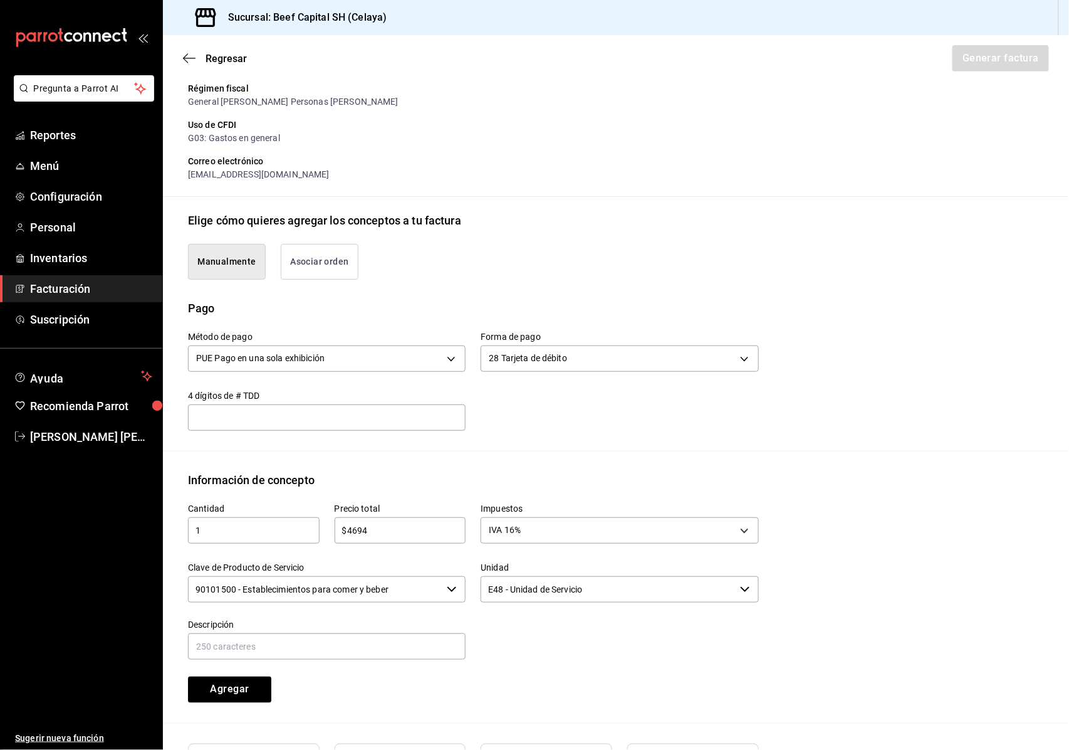
click at [374, 525] on input "$4694" at bounding box center [401, 530] width 132 height 15
type input "$4694.00"
click at [447, 588] on icon "button" at bounding box center [452, 589] width 10 height 10
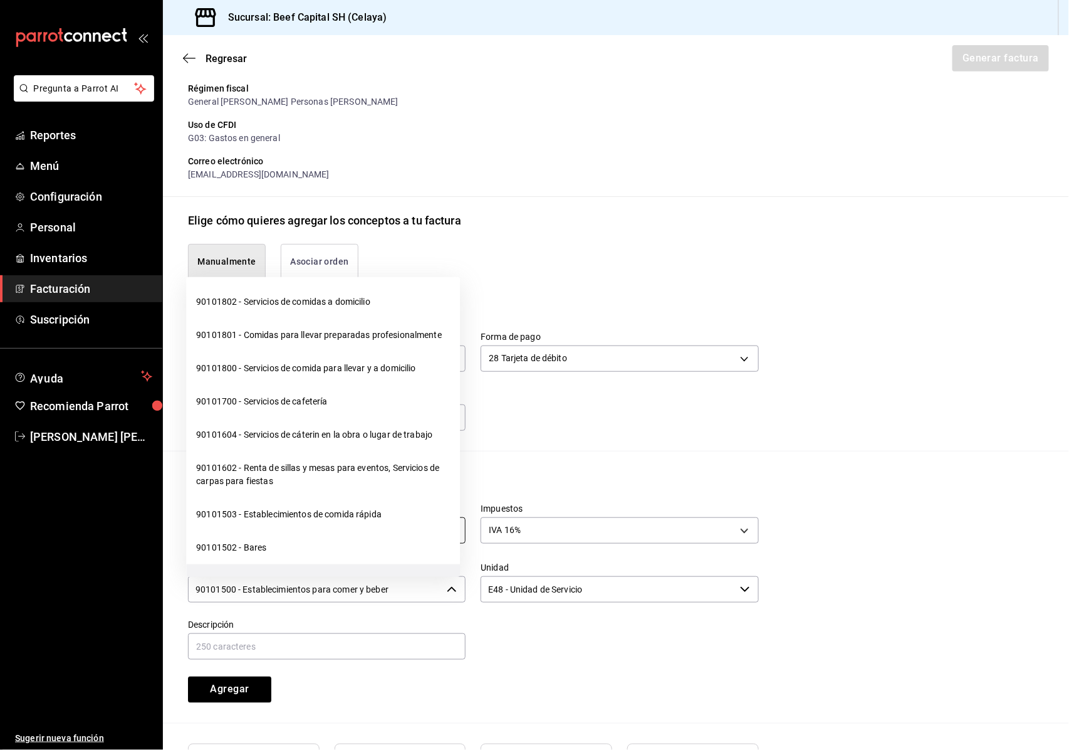
scroll to position [334, 0]
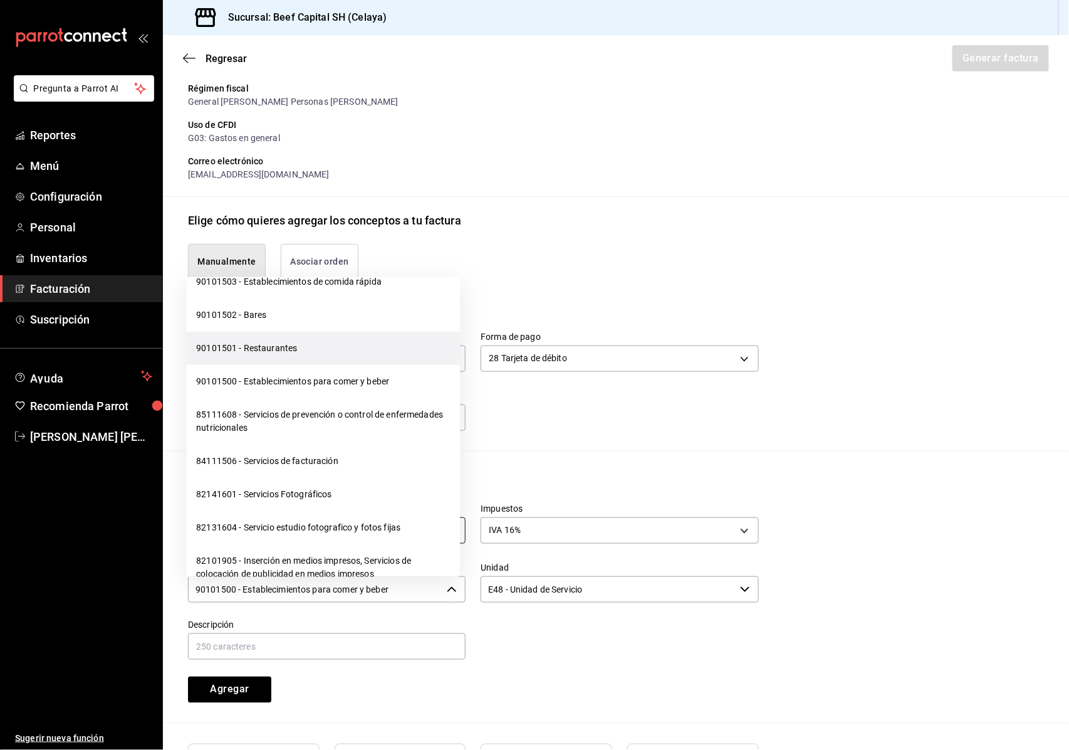
click at [306, 352] on li "90101501 - Restaurantes" at bounding box center [323, 348] width 274 height 33
type input "90101501 - Restaurantes"
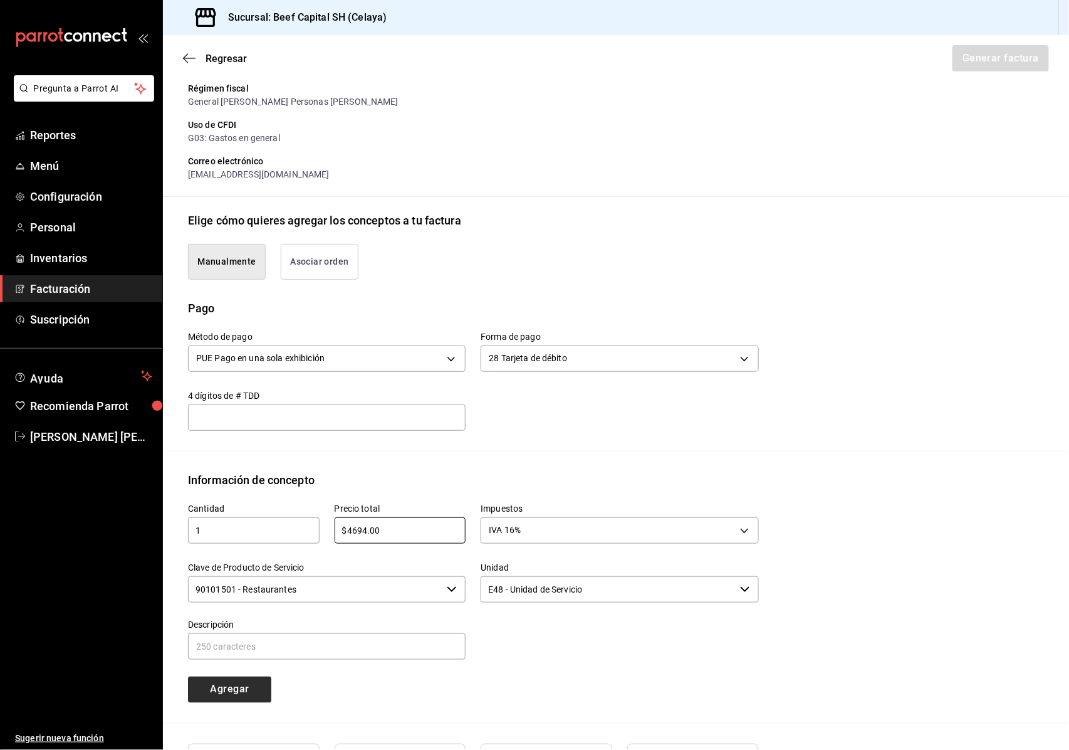
type input "$4694.00"
click at [228, 686] on button "Agregar" at bounding box center [229, 689] width 83 height 26
type input "90101500 - Establecimientos para comer y beber"
type input "E48 - Unidad de Servicio"
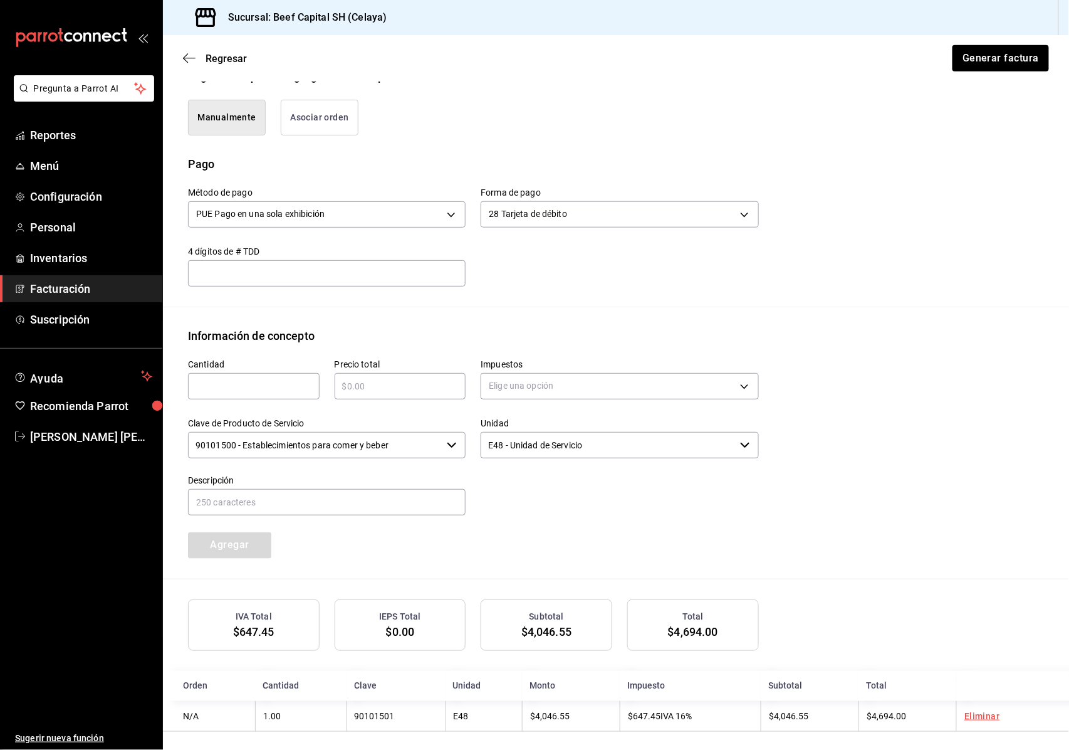
scroll to position [321, 0]
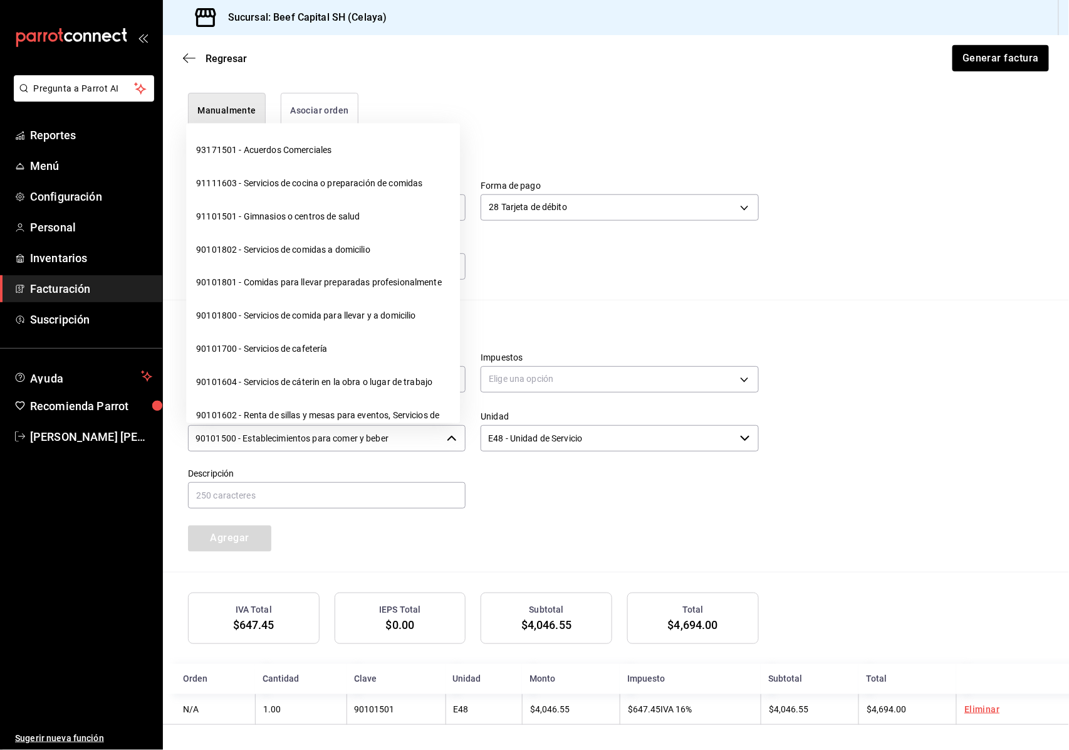
click at [454, 437] on div "90101500 - Establecimientos para comer y beber ​" at bounding box center [327, 438] width 278 height 26
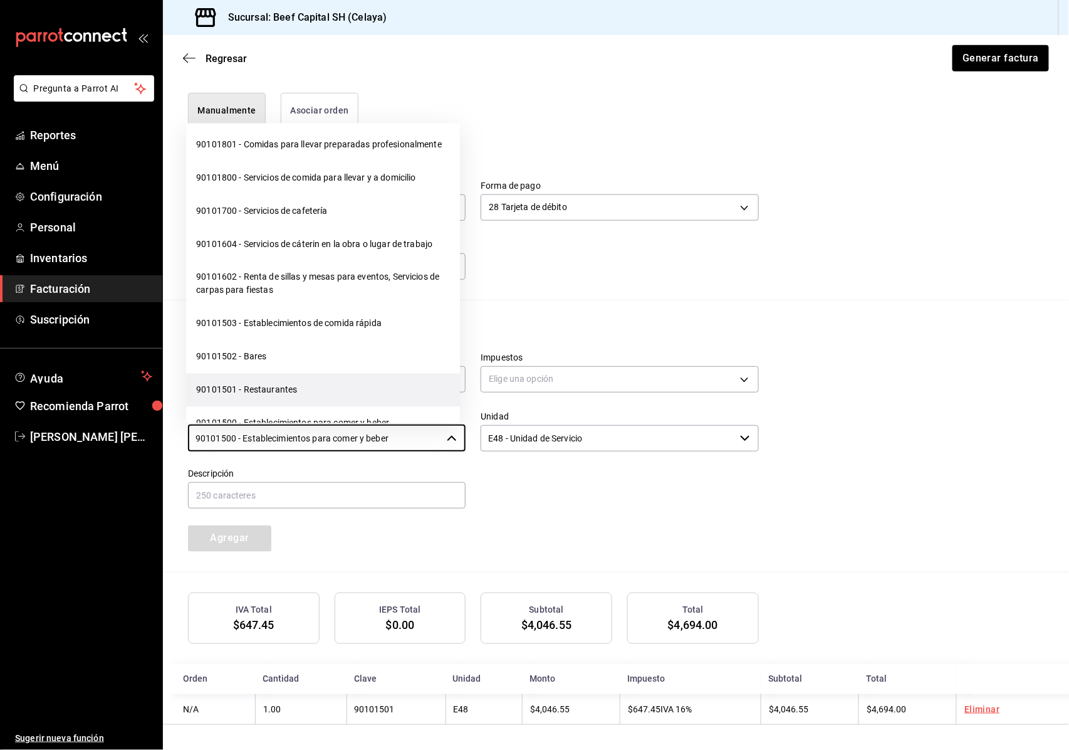
scroll to position [167, 0]
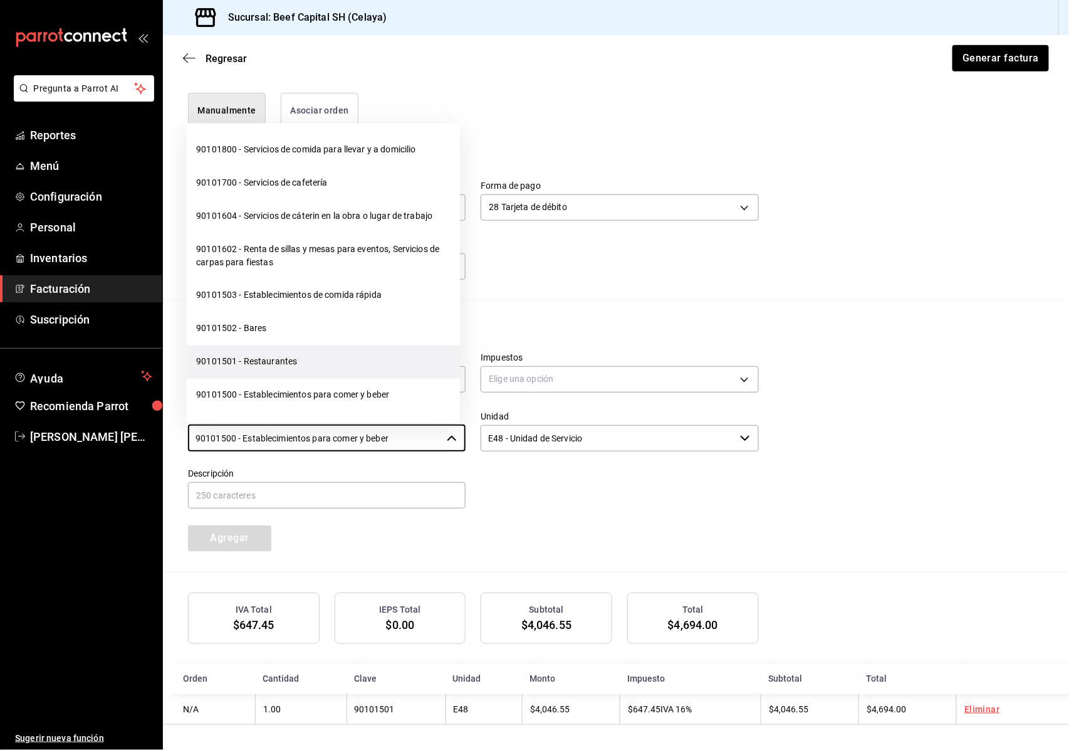
click at [381, 374] on li "90101501 - Restaurantes" at bounding box center [323, 361] width 274 height 33
type input "90101501 - Restaurantes"
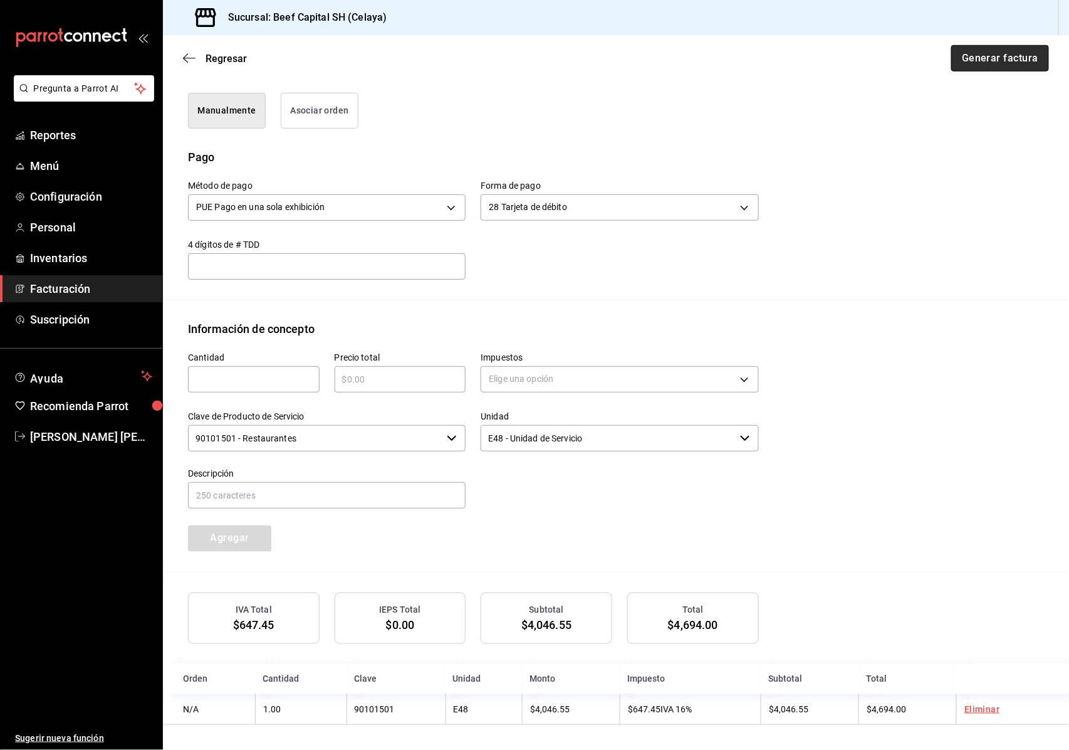
click at [983, 53] on button "Generar factura" at bounding box center [1000, 58] width 98 height 26
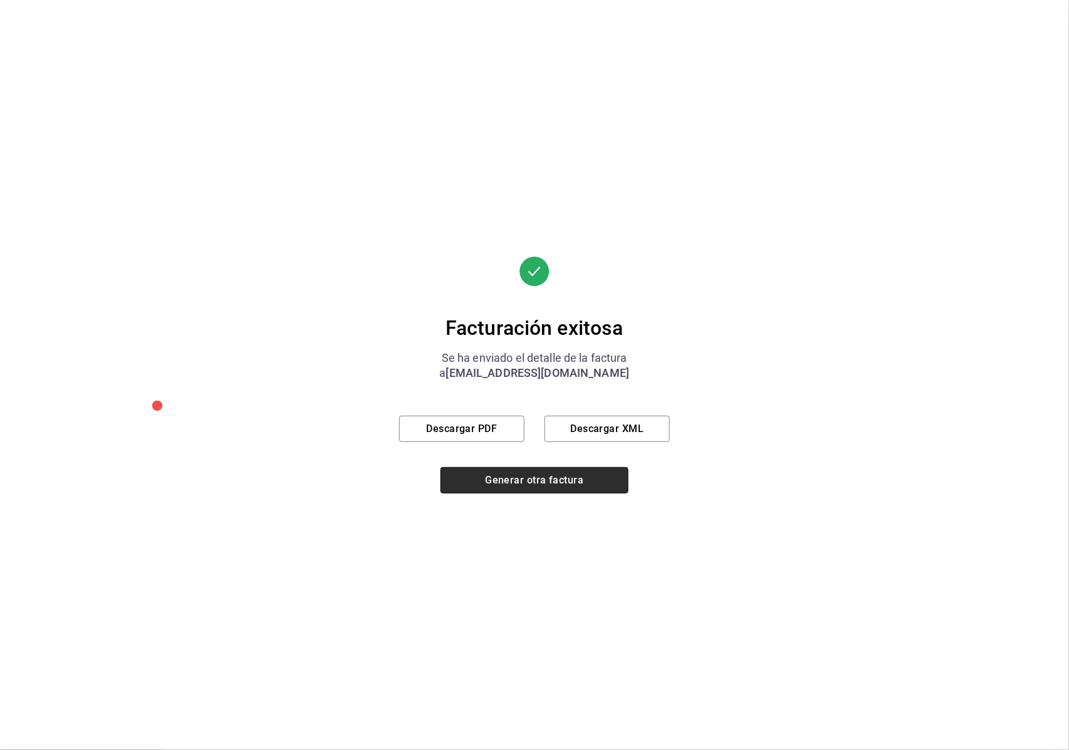
click at [547, 481] on button "Generar otra factura" at bounding box center [535, 480] width 188 height 26
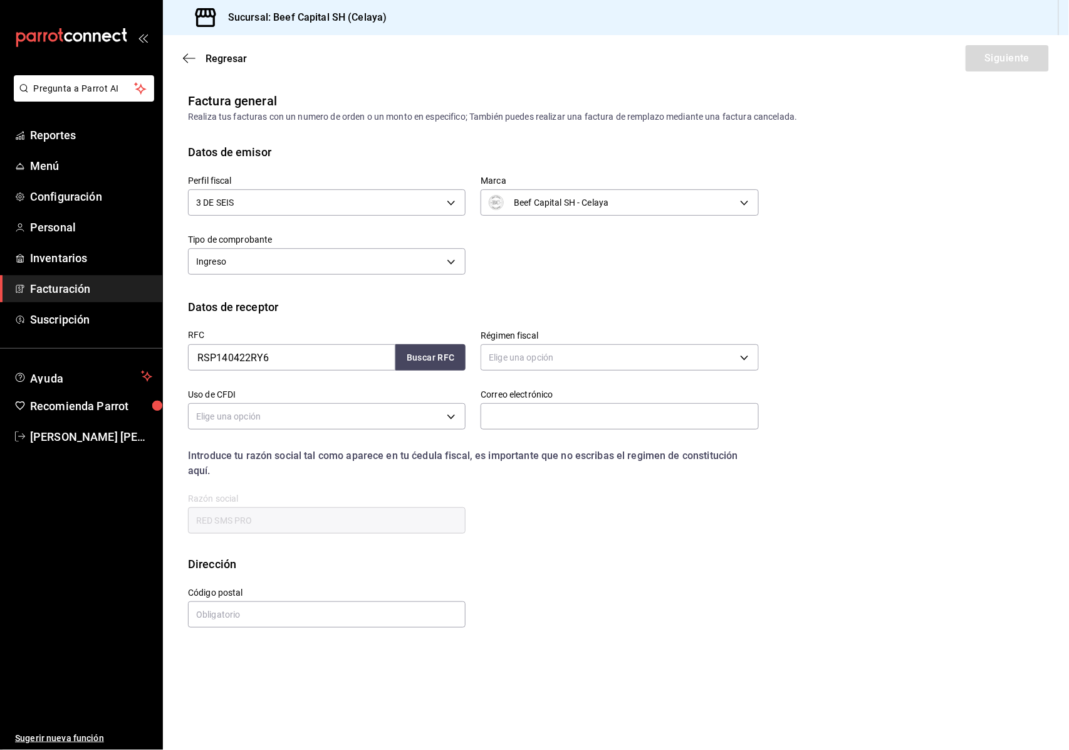
scroll to position [0, 0]
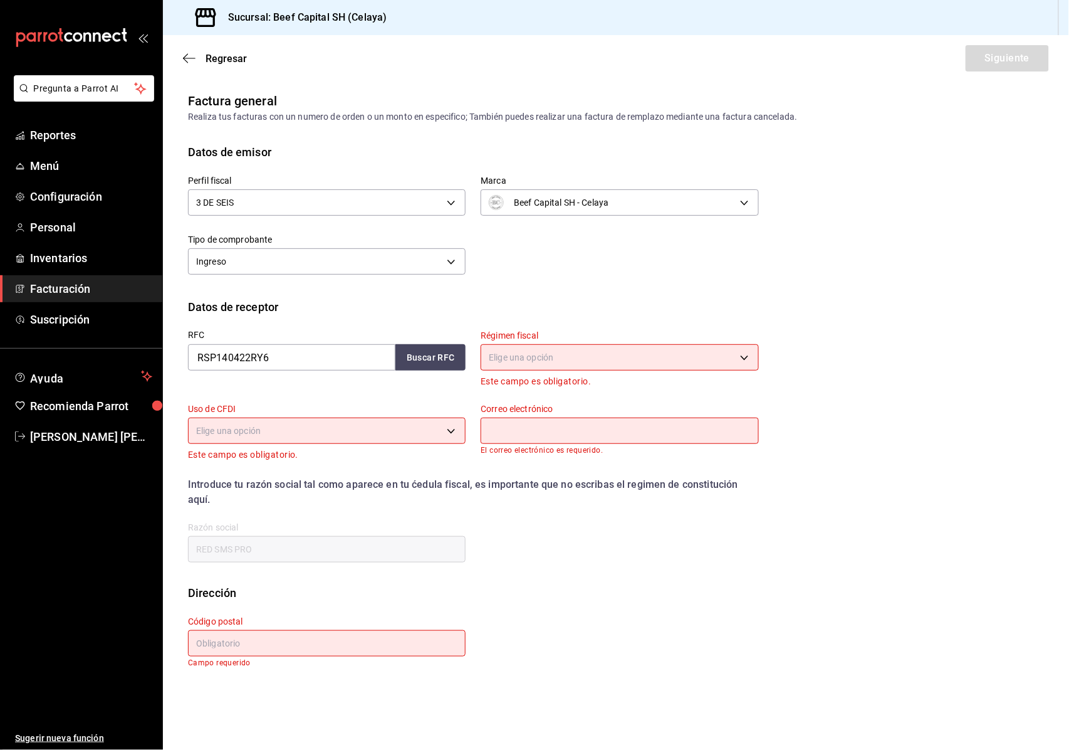
click at [315, 613] on div "Código postal Campo requerido" at bounding box center [319, 634] width 293 height 66
click at [183, 700] on main "Regresar Siguiente Factura general Realiza tus facturas con un numero de orden …" at bounding box center [616, 392] width 906 height 714
click at [812, 295] on div "Perfil fiscal 3 DE SEIS 6daeb321-97cf-4052-8288-c01cdf1e5db9 Marca Beef Capital…" at bounding box center [616, 229] width 856 height 138
click at [762, 504] on div "RFC RSP140422RY6 Buscar RFC Régimen fiscal Elige una opción Este campo es oblig…" at bounding box center [616, 449] width 856 height 269
